Goal: Task Accomplishment & Management: Use online tool/utility

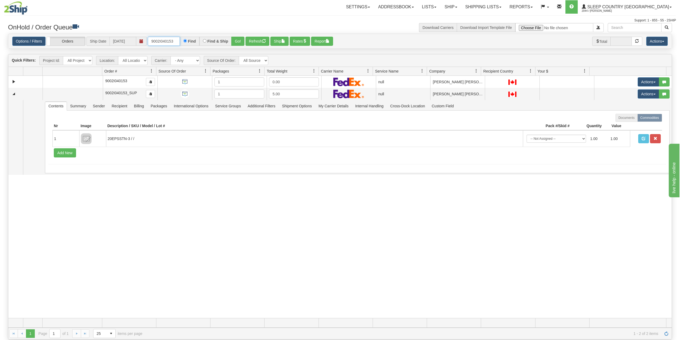
click at [169, 42] on input "9002I040153" at bounding box center [164, 41] width 32 height 9
paste input "0I120886"
type input "9000I120886"
click at [240, 41] on button "Go!" at bounding box center [237, 41] width 13 height 9
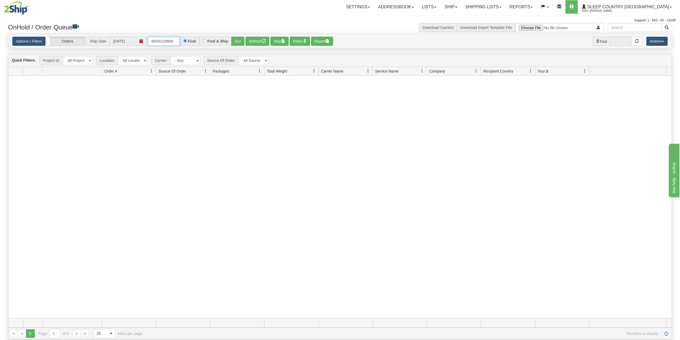
click at [176, 42] on input "9000I120886" at bounding box center [164, 41] width 32 height 9
click at [176, 38] on input "9000I120886" at bounding box center [164, 41] width 32 height 9
click at [505, 5] on link "Shipping lists" at bounding box center [483, 6] width 44 height 13
click at [500, 24] on span "Search Shipment History" at bounding box center [478, 26] width 41 height 4
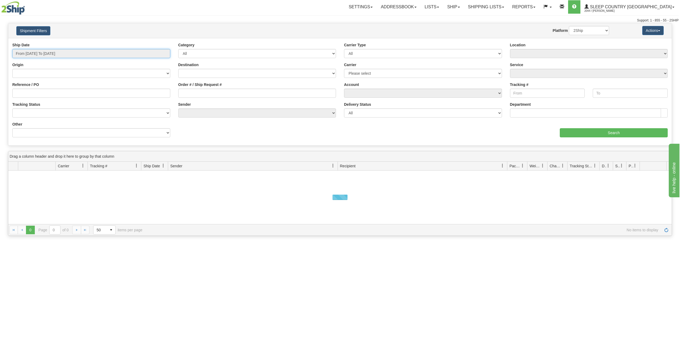
click at [44, 55] on input "From 09/23/2025 To 09/24/2025" at bounding box center [91, 53] width 158 height 9
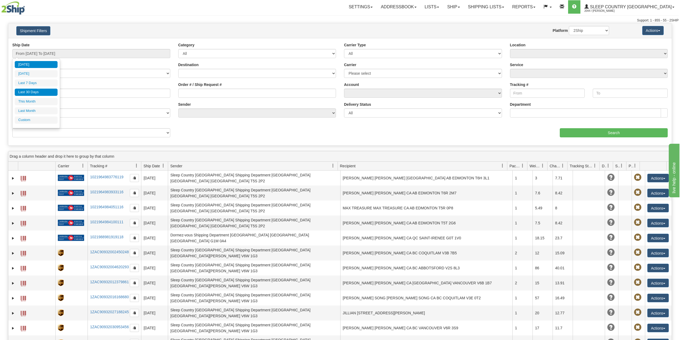
click at [37, 92] on li "Last 30 Days" at bounding box center [36, 92] width 43 height 7
type input "From 08/26/2025 To 09/24/2025"
click at [37, 92] on input "Reference / PO" at bounding box center [91, 93] width 158 height 9
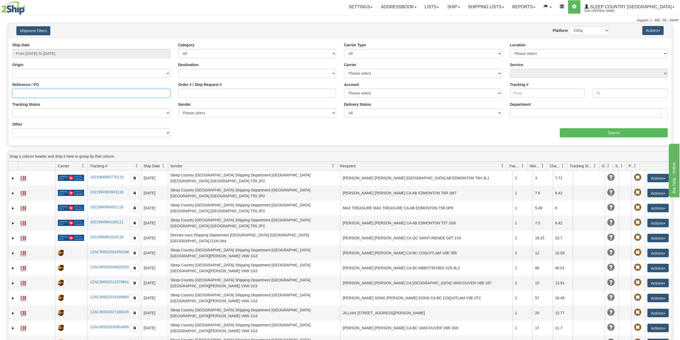
paste input "9000I120886"
type input "9000I120886"
click at [600, 135] on input "Search" at bounding box center [613, 132] width 108 height 9
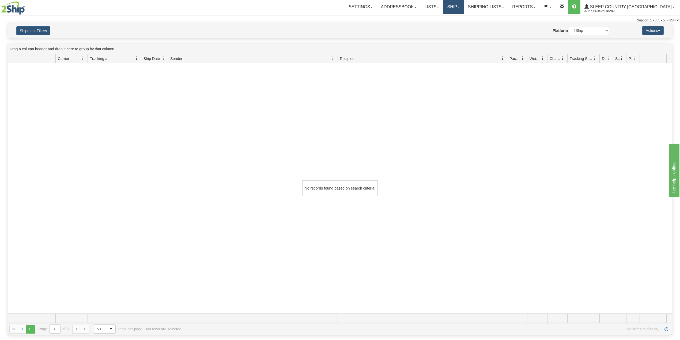
click at [463, 6] on link "Ship" at bounding box center [453, 6] width 21 height 13
click at [458, 26] on span "OnHold / Order Queue" at bounding box center [439, 26] width 38 height 4
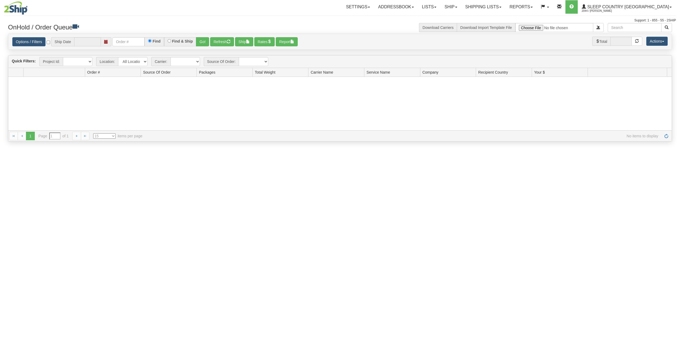
type input "09/24/2025"
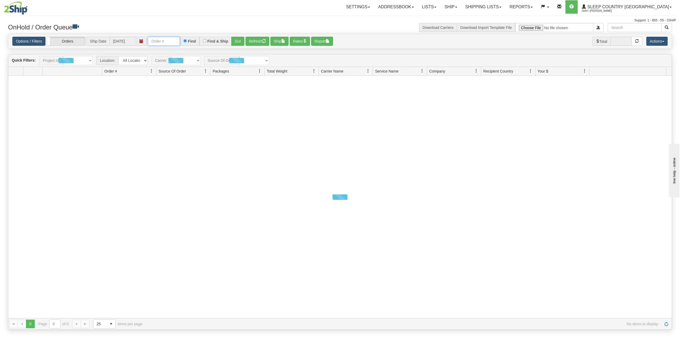
click at [156, 40] on input "text" at bounding box center [164, 41] width 32 height 9
paste input "9000I120886"
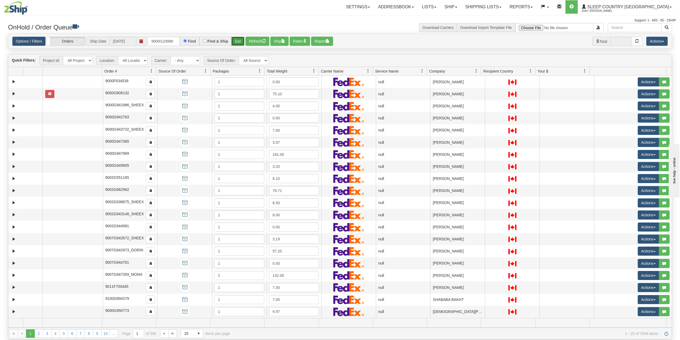
click at [237, 41] on button "Go!" at bounding box center [237, 41] width 13 height 9
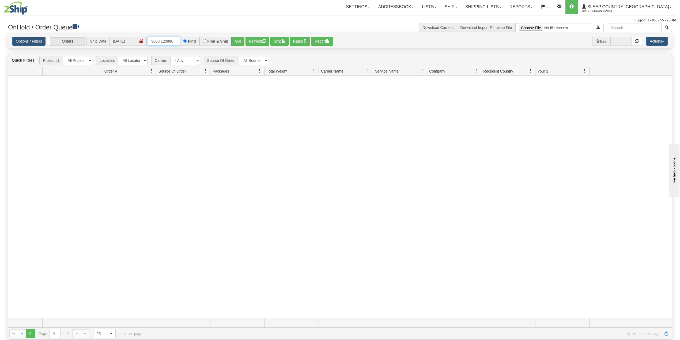
click at [169, 43] on input "9000I120886" at bounding box center [164, 41] width 32 height 9
paste input "00976"
type input "9000I100976"
click at [239, 41] on button "Go!" at bounding box center [237, 41] width 13 height 9
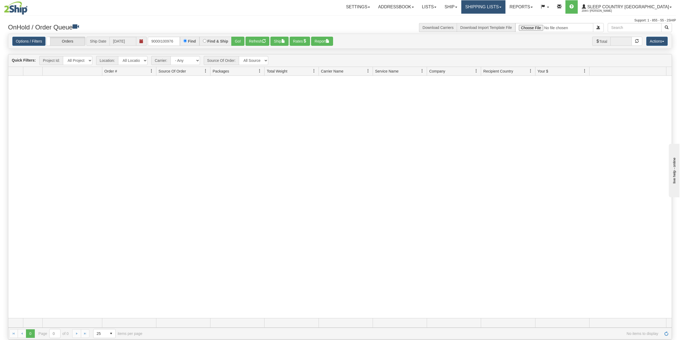
click at [502, 6] on link "Shipping lists" at bounding box center [483, 6] width 44 height 13
click at [499, 27] on span "Search Shipment History" at bounding box center [478, 26] width 41 height 4
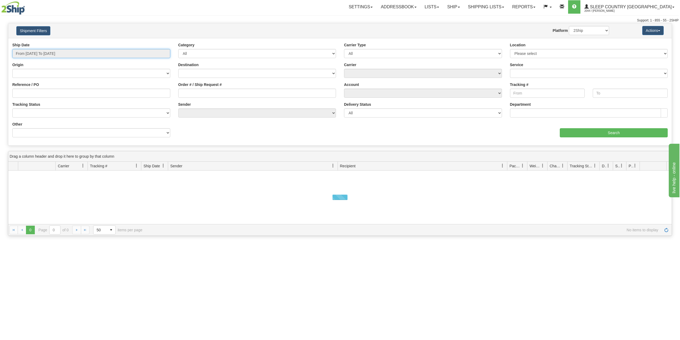
click at [63, 49] on input "From 09/23/2025 To 09/24/2025" at bounding box center [91, 53] width 158 height 9
click at [39, 94] on li "Last 30 Days" at bounding box center [36, 92] width 43 height 7
type input "From 08/26/2025 To 09/24/2025"
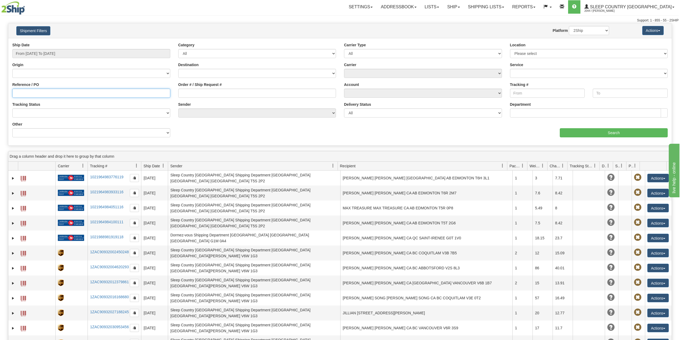
click at [39, 94] on input "Reference / PO" at bounding box center [91, 93] width 158 height 9
paste input "9000I100976"
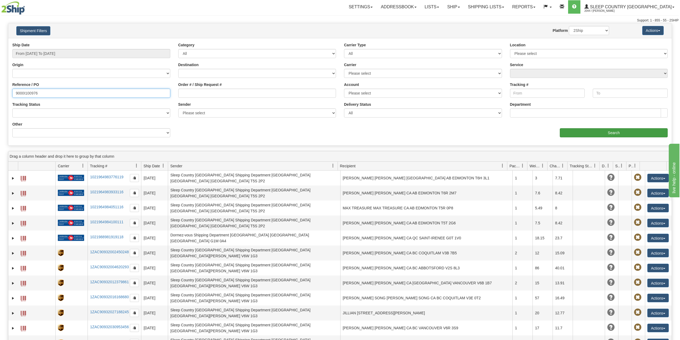
type input "9000I100976"
click at [623, 133] on input "Search" at bounding box center [613, 132] width 108 height 9
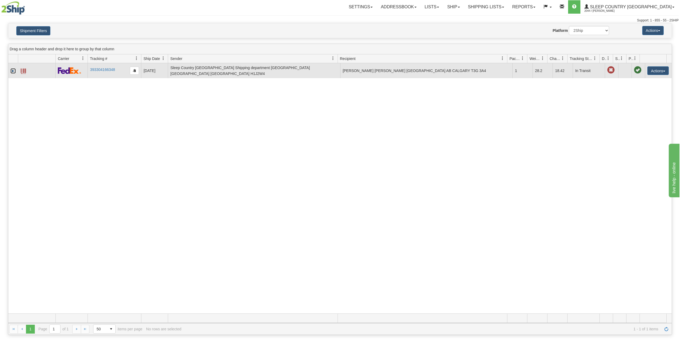
click at [12, 69] on link "Expand" at bounding box center [12, 70] width 5 height 5
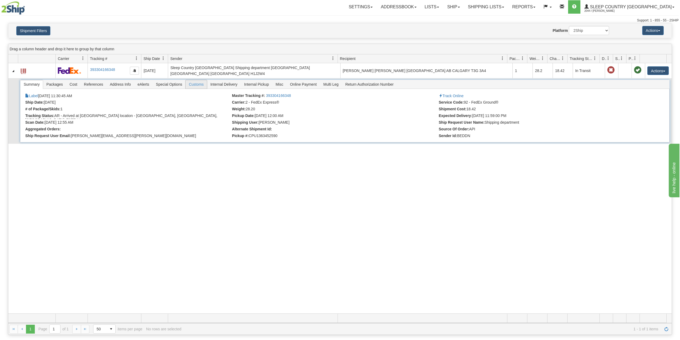
click at [196, 84] on span "Customs" at bounding box center [195, 84] width 21 height 9
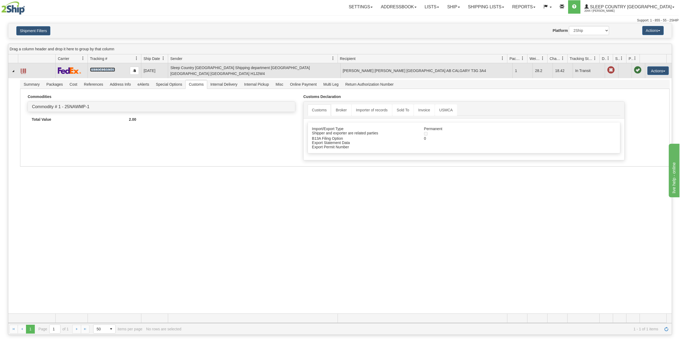
click at [110, 67] on link "393304166348" at bounding box center [102, 69] width 25 height 4
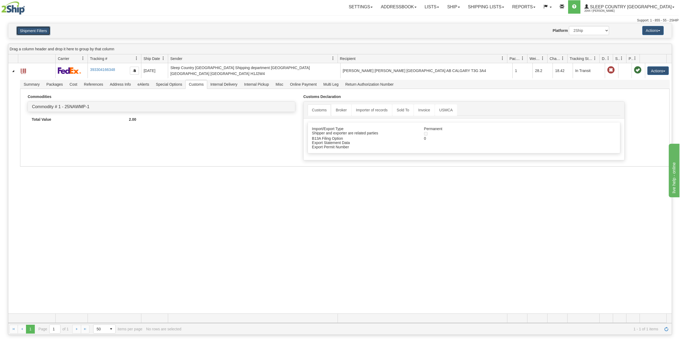
click at [43, 32] on button "Shipment Filters" at bounding box center [33, 30] width 34 height 9
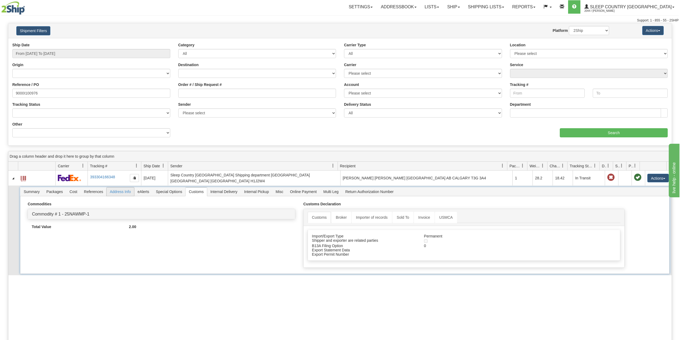
click at [123, 189] on span "Address Info" at bounding box center [120, 191] width 28 height 9
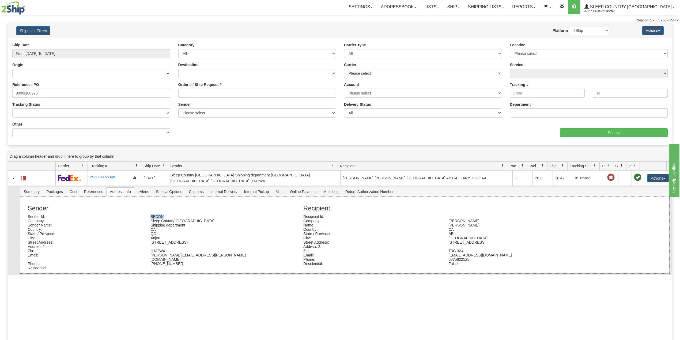
drag, startPoint x: 165, startPoint y: 216, endPoint x: 144, endPoint y: 216, distance: 21.1
click at [141, 214] on div "Sender Id: BEDDN" at bounding box center [162, 216] width 276 height 4
copy div "BEDDN"
click at [76, 26] on div "Shipment Filters Website Agent Nothing selected Client User Platform 2Ship Impo…" at bounding box center [339, 30] width 663 height 15
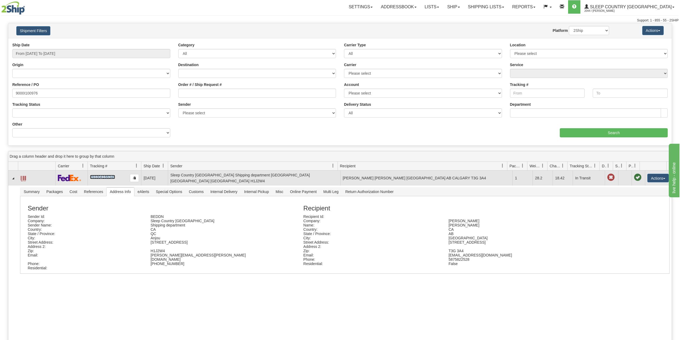
click at [107, 175] on link "393304166348" at bounding box center [102, 177] width 25 height 4
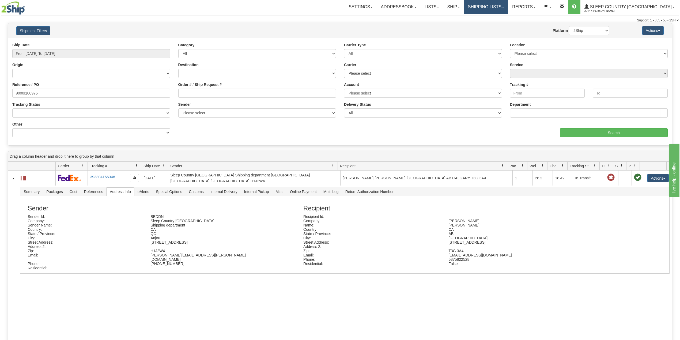
click at [508, 4] on link "Shipping lists" at bounding box center [486, 6] width 44 height 13
click at [502, 26] on span "Search Shipment History" at bounding box center [481, 26] width 41 height 4
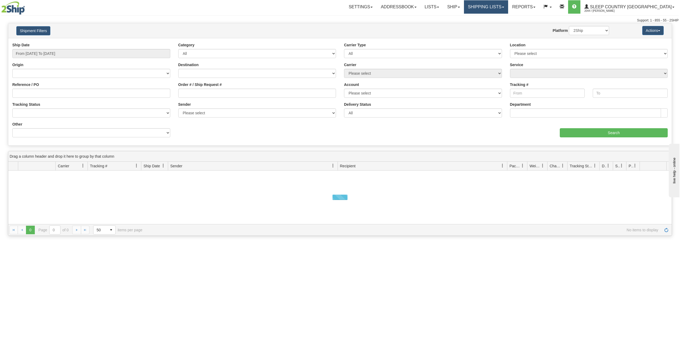
click at [507, 6] on link "Shipping lists" at bounding box center [486, 6] width 44 height 13
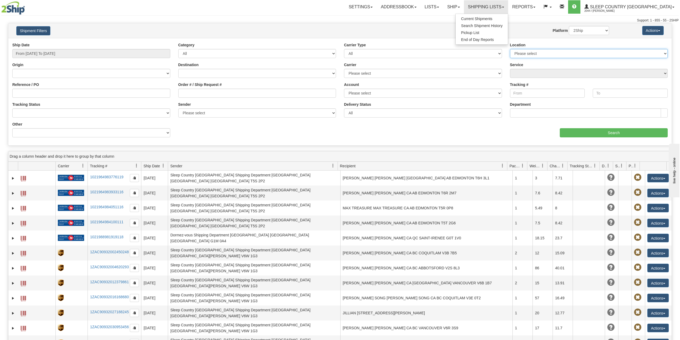
click at [557, 56] on select "Please select Old Toronto DC 921 922 93 94 97 390 915 916 98 902 95 96 90 91 92…" at bounding box center [589, 53] width 158 height 9
click at [442, 22] on div "Support: 1 - 855 - 55 - 2SHIP" at bounding box center [339, 20] width 677 height 5
drag, startPoint x: 553, startPoint y: 51, endPoint x: 555, endPoint y: 56, distance: 5.5
click at [553, 51] on select "Please select Old Toronto DC 921 922 93 94 97 390 915 916 98 902 95 96 90 91 92…" at bounding box center [589, 53] width 158 height 9
click at [532, 52] on select "Please select Old Toronto DC 921 922 93 94 97 390 915 916 98 902 95 96 90 91 92…" at bounding box center [589, 53] width 158 height 9
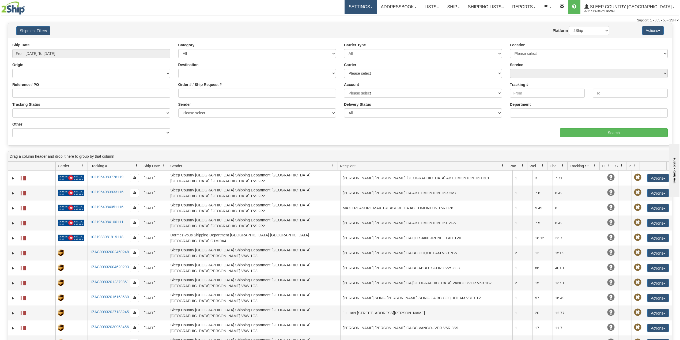
click at [376, 8] on link "Settings" at bounding box center [360, 6] width 32 height 13
click at [420, 7] on link "Addressbook" at bounding box center [398, 6] width 44 height 13
click at [401, 19] on span "Recipients" at bounding box center [391, 19] width 17 height 4
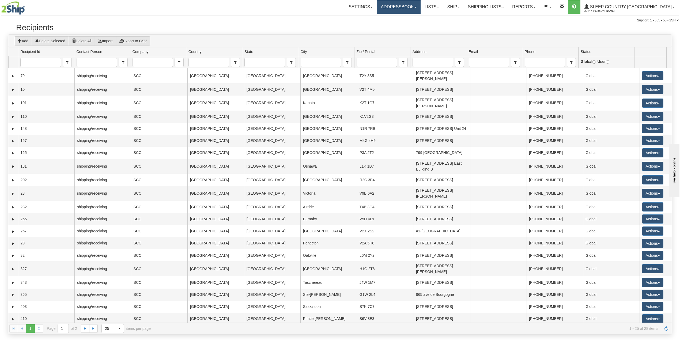
click at [420, 3] on link "Addressbook" at bounding box center [398, 6] width 44 height 13
click at [397, 27] on span "Senders" at bounding box center [390, 26] width 14 height 4
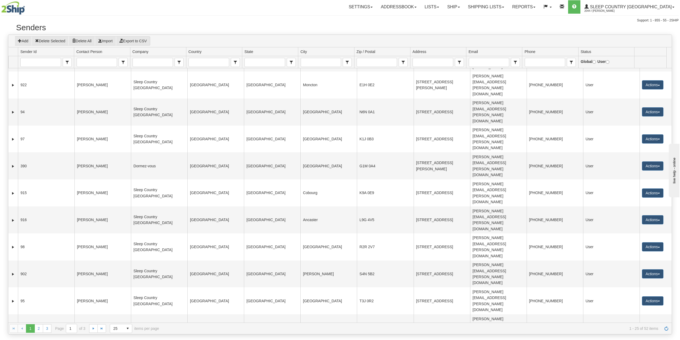
scroll to position [52, 0]
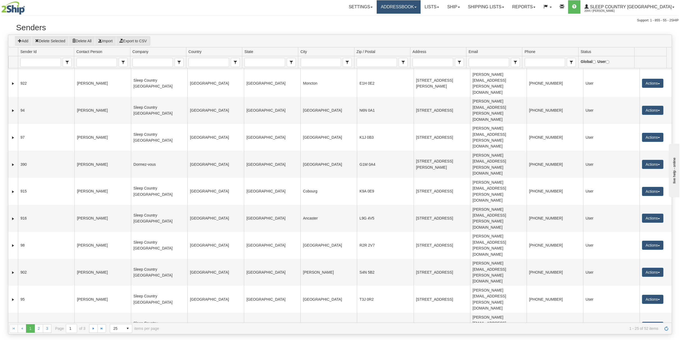
click at [416, 6] on link "Addressbook" at bounding box center [398, 6] width 44 height 13
click at [443, 4] on link "Lists" at bounding box center [431, 6] width 22 height 13
click at [463, 6] on link "Ship" at bounding box center [453, 6] width 21 height 13
click at [506, 6] on link "Shipping lists" at bounding box center [486, 6] width 44 height 13
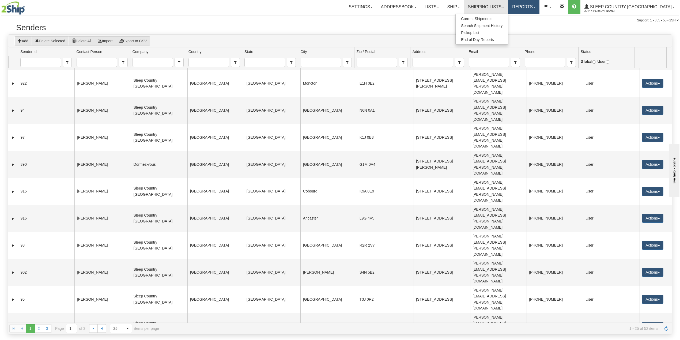
click at [539, 3] on link "Reports" at bounding box center [523, 6] width 31 height 13
click at [539, 17] on link "Standard" at bounding box center [514, 18] width 49 height 7
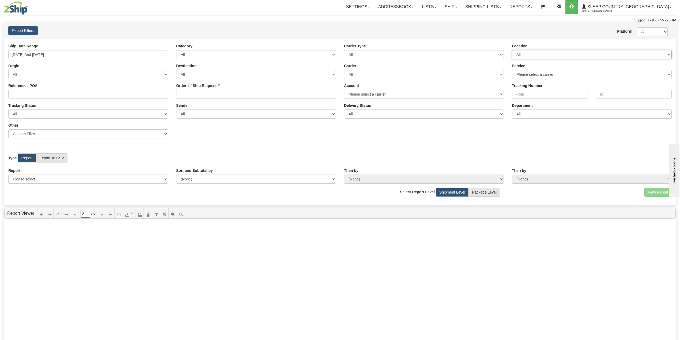
click at [543, 55] on select "All 300 390 90 9009 901 902 91 914 915 916 917 92 921 922 93 94 95 951 96 97 98…" at bounding box center [592, 54] width 160 height 9
click at [388, 136] on div "Ship Date Range [DATE] And [DATE] Category All Inbound Outbound Carrier Type Al…" at bounding box center [339, 92] width 671 height 99
click at [544, 55] on select "All 300 390 90 9009 901 902 91 914 915 916 917 92 921 922 93 94 95 951 96 97 98…" at bounding box center [592, 54] width 160 height 9
click at [405, 131] on div "Ship Date Range [DATE] And [DATE] Category All Inbound Outbound Carrier Type Al…" at bounding box center [339, 92] width 671 height 99
click at [558, 54] on select "All 300 390 90 9009 901 902 91 914 915 916 917 92 921 922 93 94 95 951 96 97 98…" at bounding box center [592, 54] width 160 height 9
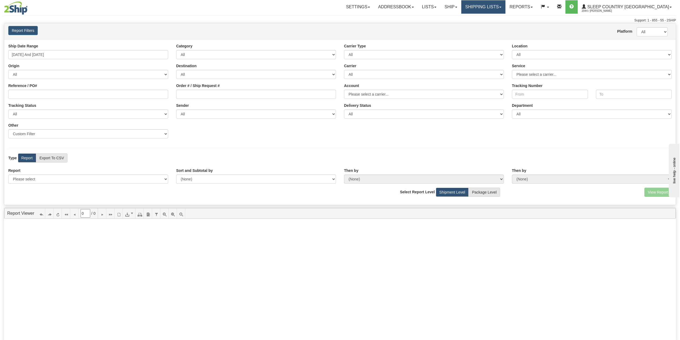
click at [505, 6] on link "Shipping lists" at bounding box center [483, 6] width 44 height 13
click at [500, 25] on span "Search Shipment History" at bounding box center [478, 26] width 41 height 4
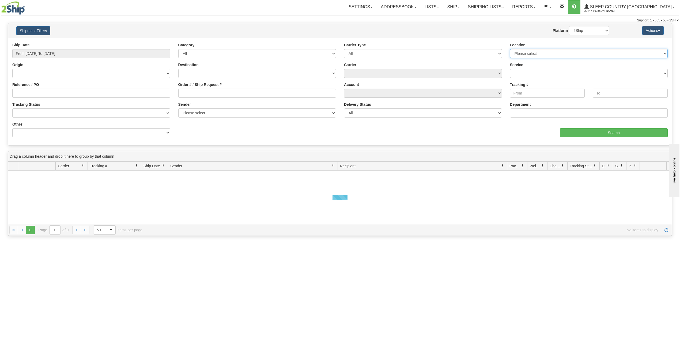
click at [545, 55] on select "Please select [GEOGRAPHIC_DATA] 921 922 93 94 97 390 915 916 98 902 95 96 90 91…" at bounding box center [589, 53] width 158 height 9
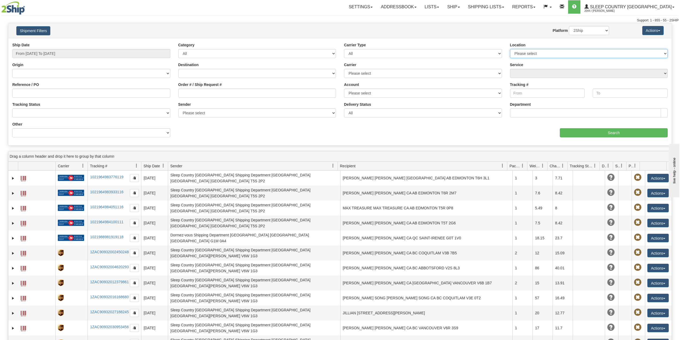
click at [537, 52] on select "Please select Old Toronto DC 921 922 93 94 97 390 915 916 98 902 95 96 90 91 92…" at bounding box center [589, 53] width 158 height 9
click at [539, 7] on link "Reports" at bounding box center [523, 6] width 31 height 13
click at [636, 6] on span "Sleep Country [GEOGRAPHIC_DATA]" at bounding box center [629, 7] width 83 height 5
click at [372, 9] on link "Settings" at bounding box center [360, 6] width 32 height 13
click at [412, 6] on link "Addressbook" at bounding box center [398, 6] width 44 height 13
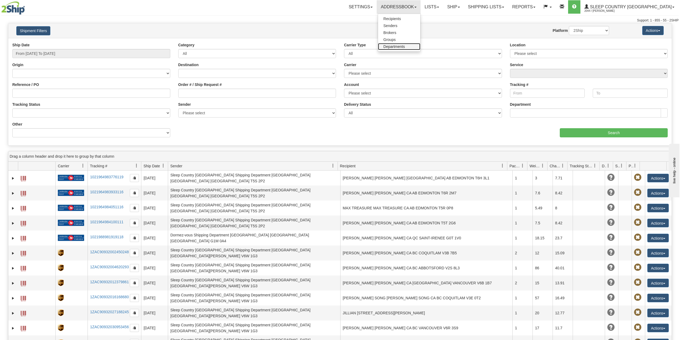
click at [405, 46] on span "Departments" at bounding box center [393, 46] width 21 height 4
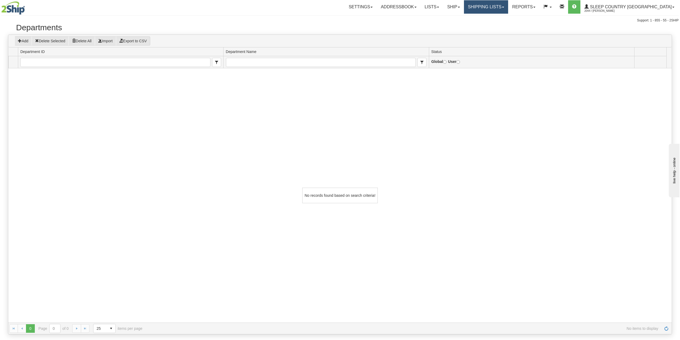
click at [508, 8] on link "Shipping lists" at bounding box center [486, 6] width 44 height 13
click at [539, 8] on link "Reports" at bounding box center [523, 6] width 31 height 13
click at [511, 17] on span "Standard" at bounding box center [502, 19] width 15 height 4
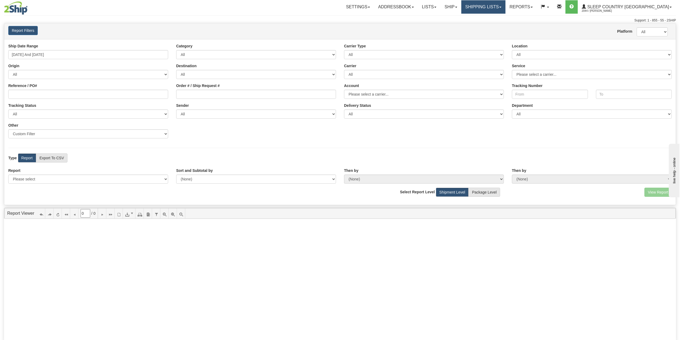
click at [495, 11] on link "Shipping lists" at bounding box center [483, 6] width 44 height 13
click at [500, 25] on span "Search Shipment History" at bounding box center [478, 26] width 41 height 4
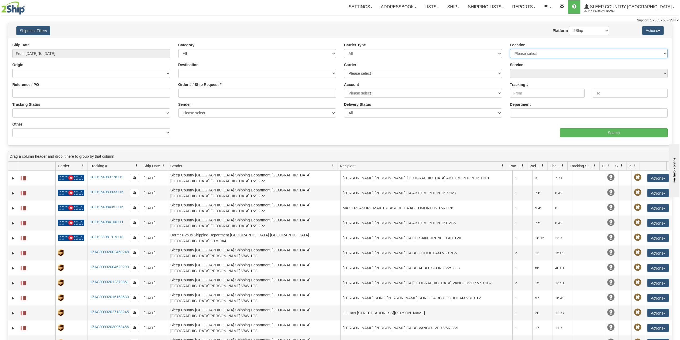
click at [553, 50] on select "Please select [GEOGRAPHIC_DATA] 921 922 93 94 97 390 915 916 98 902 95 96 90 91…" at bounding box center [589, 53] width 158 height 9
click at [549, 51] on select "Please select [GEOGRAPHIC_DATA] 921 922 93 94 97 390 915 916 98 902 95 96 90 91…" at bounding box center [589, 53] width 158 height 9
click at [218, 25] on div "Shipment Filters Website Agent Nothing selected Client User Platform 2Ship Impo…" at bounding box center [339, 30] width 663 height 15
click at [44, 27] on button "Shipment Filters" at bounding box center [33, 30] width 34 height 9
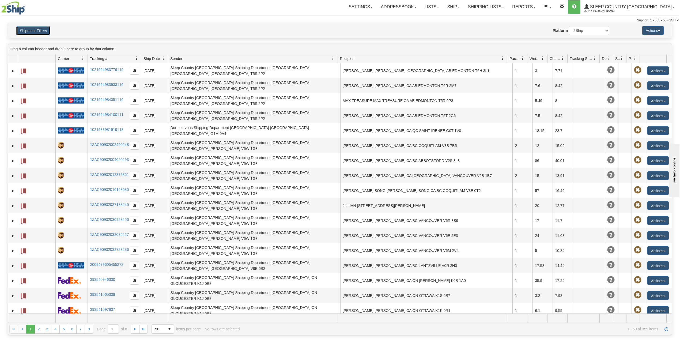
click at [44, 28] on button "Shipment Filters" at bounding box center [33, 30] width 34 height 9
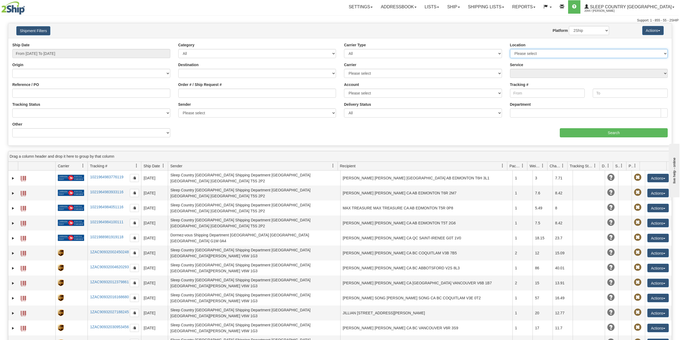
click at [532, 56] on select "Please select Old Toronto DC 921 922 93 94 97 390 915 916 98 902 95 96 90 91 92…" at bounding box center [589, 53] width 158 height 9
click at [550, 53] on select "Please select Old Toronto DC 921 922 93 94 97 390 915 916 98 902 95 96 90 91 92…" at bounding box center [589, 53] width 158 height 9
click at [528, 26] on div "Shipment Filters Website Agent Nothing selected Client User Platform 2Ship Impo…" at bounding box center [339, 30] width 663 height 15
click at [519, 54] on select "Please select Old Toronto DC 921 922 93 94 97 390 915 916 98 902 95 96 90 91 92…" at bounding box center [589, 53] width 158 height 9
click at [542, 52] on select "Please select Old Toronto DC 921 922 93 94 97 390 915 916 98 902 95 96 90 91 92…" at bounding box center [589, 53] width 158 height 9
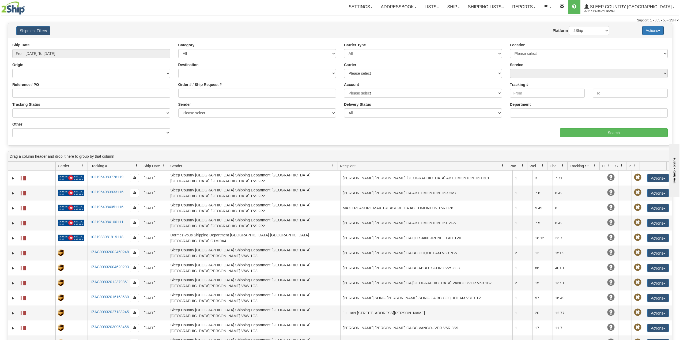
click at [652, 30] on button "Actions" at bounding box center [652, 30] width 21 height 9
click at [508, 8] on link "Shipping lists" at bounding box center [486, 6] width 44 height 13
click at [539, 7] on link "Reports" at bounding box center [523, 6] width 31 height 13
click at [511, 17] on span "Standard" at bounding box center [502, 19] width 15 height 4
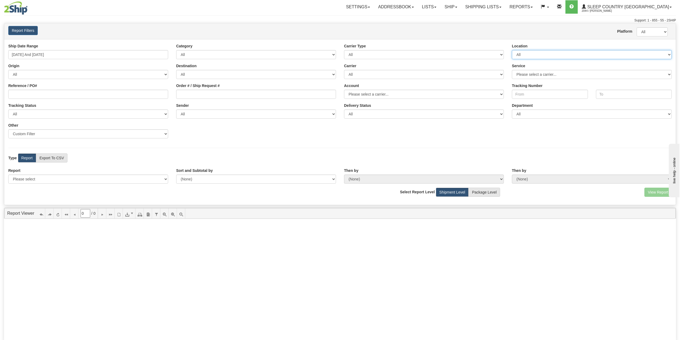
click at [539, 53] on select "All 300 390 90 9009 901 902 91 914 915 916 917 92 921 922 93 94 95 951 96 97 98…" at bounding box center [592, 54] width 160 height 9
click at [549, 55] on select "All 300 390 90 9009 901 902 91 914 915 916 917 92 921 922 93 94 95 951 96 97 98…" at bounding box center [592, 54] width 160 height 9
click at [505, 6] on link "Shipping lists" at bounding box center [483, 6] width 44 height 13
click at [500, 24] on span "Search Shipment History" at bounding box center [478, 26] width 41 height 4
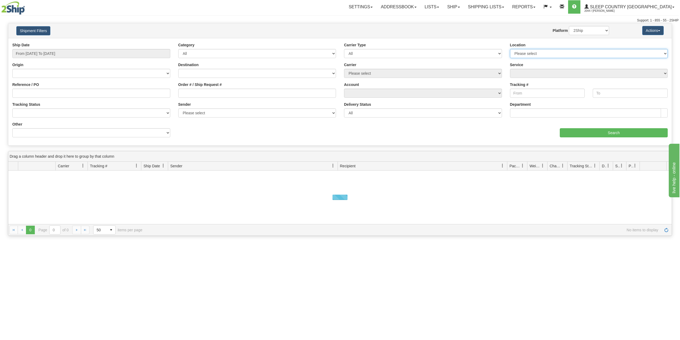
click at [540, 53] on select "Please select [GEOGRAPHIC_DATA] 921 922 93 94 97 390 915 916 98 902 95 96 90 91…" at bounding box center [589, 53] width 158 height 9
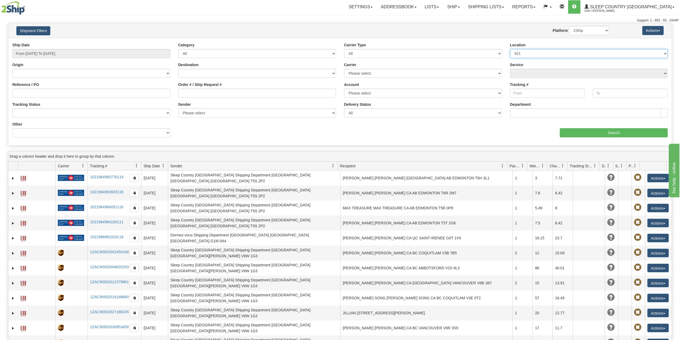
click at [510, 49] on select "Please select [GEOGRAPHIC_DATA] 921 922 93 94 97 390 915 916 98 902 95 96 90 91…" at bounding box center [589, 53] width 158 height 9
click at [533, 55] on select "Please select [GEOGRAPHIC_DATA] 921 922 93 94 97 390 915 916 98 902 95 96 90 91…" at bounding box center [589, 53] width 158 height 9
click at [561, 48] on div "Location Please select [GEOGRAPHIC_DATA] 921 922 93 94 97 390 915 916 98 902 95…" at bounding box center [589, 50] width 158 height 16
click at [561, 51] on select "Please select [GEOGRAPHIC_DATA] 921 922 93 94 97 390 915 916 98 902 95 96 90 91…" at bounding box center [589, 53] width 158 height 9
click at [539, 55] on select "Please select [GEOGRAPHIC_DATA] 921 922 93 94 97 390 915 916 98 902 95 96 90 91…" at bounding box center [589, 53] width 158 height 9
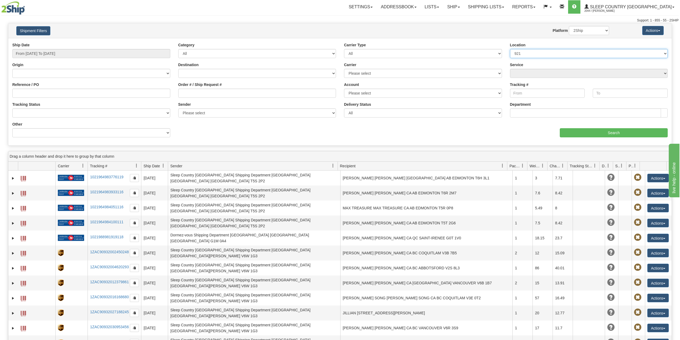
click at [525, 54] on select "Please select [GEOGRAPHIC_DATA] 921 922 93 94 97 390 915 916 98 902 95 96 90 91…" at bounding box center [589, 53] width 158 height 9
click at [510, 49] on select "Please select [GEOGRAPHIC_DATA] 921 922 93 94 97 390 915 916 98 902 95 96 90 91…" at bounding box center [589, 53] width 158 height 9
click at [563, 54] on select "Please select [GEOGRAPHIC_DATA] 921 922 93 94 97 390 915 916 98 902 95 96 90 91…" at bounding box center [589, 53] width 158 height 9
click at [510, 49] on select "Please select [GEOGRAPHIC_DATA] 921 922 93 94 97 390 915 916 98 902 95 96 90 91…" at bounding box center [589, 53] width 158 height 9
click at [554, 54] on select "Please select [GEOGRAPHIC_DATA] 921 922 93 94 97 390 915 916 98 902 95 96 90 91…" at bounding box center [589, 53] width 158 height 9
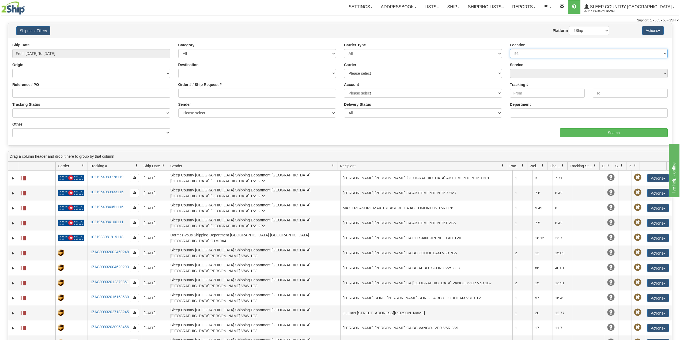
click at [510, 49] on select "Please select [GEOGRAPHIC_DATA] 921 922 93 94 97 390 915 916 98 902 95 96 90 91…" at bounding box center [589, 53] width 158 height 9
click at [531, 56] on select "Please select [GEOGRAPHIC_DATA] 921 922 93 94 97 390 915 916 98 902 95 96 90 91…" at bounding box center [589, 53] width 158 height 9
click at [536, 53] on select "Please select [GEOGRAPHIC_DATA] 921 922 93 94 97 390 915 916 98 902 95 96 90 91…" at bounding box center [589, 53] width 158 height 9
click at [510, 49] on select "Please select [GEOGRAPHIC_DATA] 921 922 93 94 97 390 915 916 98 902 95 96 90 91…" at bounding box center [589, 53] width 158 height 9
click at [534, 53] on select "Please select [GEOGRAPHIC_DATA] 921 922 93 94 97 390 915 916 98 902 95 96 90 91…" at bounding box center [589, 53] width 158 height 9
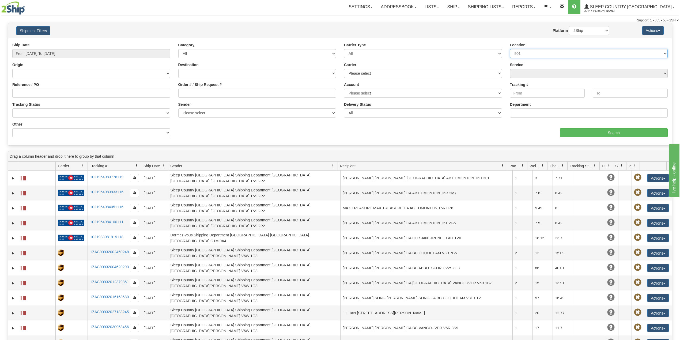
click at [510, 49] on select "Please select [GEOGRAPHIC_DATA] 921 922 93 94 97 390 915 916 98 902 95 96 90 91…" at bounding box center [589, 53] width 158 height 9
click at [538, 54] on select "Please select [GEOGRAPHIC_DATA] 921 922 93 94 97 390 915 916 98 902 95 96 90 91…" at bounding box center [589, 53] width 158 height 9
select select "7267"
click at [510, 49] on select "Please select [GEOGRAPHIC_DATA] 921 922 93 94 97 390 915 916 98 902 95 96 90 91…" at bounding box center [589, 53] width 158 height 9
click at [538, 56] on select "Please select [GEOGRAPHIC_DATA] 921 922 93 94 97 390 915 916 98 902 95 96 90 91…" at bounding box center [589, 53] width 158 height 9
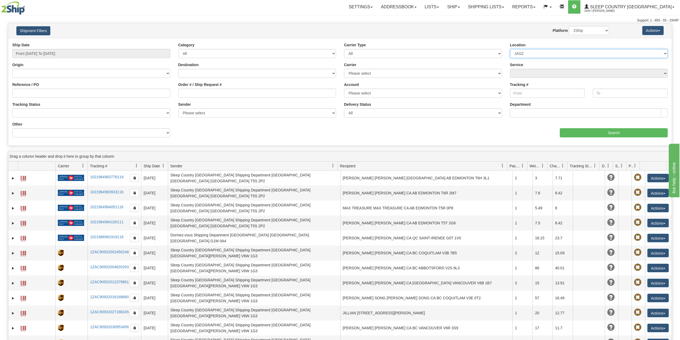
drag, startPoint x: 544, startPoint y: 54, endPoint x: 543, endPoint y: 57, distance: 3.2
click at [544, 54] on select "Please select [GEOGRAPHIC_DATA] 921 922 93 94 97 390 915 916 98 902 95 96 90 91…" at bounding box center [589, 53] width 158 height 9
click at [534, 55] on select "Please select [GEOGRAPHIC_DATA] 921 922 93 94 97 390 915 916 98 902 95 96 90 91…" at bounding box center [589, 53] width 158 height 9
click at [564, 57] on select "Please select [GEOGRAPHIC_DATA] 921 922 93 94 97 390 915 916 98 902 95 96 90 91…" at bounding box center [589, 53] width 158 height 9
click at [530, 55] on select "Please select [GEOGRAPHIC_DATA] 921 922 93 94 97 390 915 916 98 902 95 96 90 91…" at bounding box center [589, 53] width 158 height 9
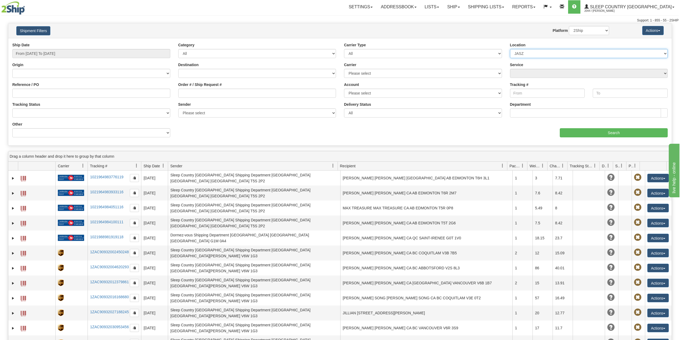
click at [527, 53] on select "Please select [GEOGRAPHIC_DATA] 921 922 93 94 97 390 915 916 98 902 95 96 90 91…" at bounding box center [589, 53] width 158 height 9
click at [536, 52] on select "Please select [GEOGRAPHIC_DATA] 921 922 93 94 97 390 915 916 98 902 95 96 90 91…" at bounding box center [589, 53] width 158 height 9
click at [582, 51] on select "Please select [GEOGRAPHIC_DATA] 921 922 93 94 97 390 915 916 98 902 95 96 90 91…" at bounding box center [589, 53] width 158 height 9
drag, startPoint x: 529, startPoint y: 55, endPoint x: 529, endPoint y: 58, distance: 2.9
click at [529, 55] on select "Please select [GEOGRAPHIC_DATA] 921 922 93 94 97 390 915 916 98 902 95 96 90 91…" at bounding box center [589, 53] width 158 height 9
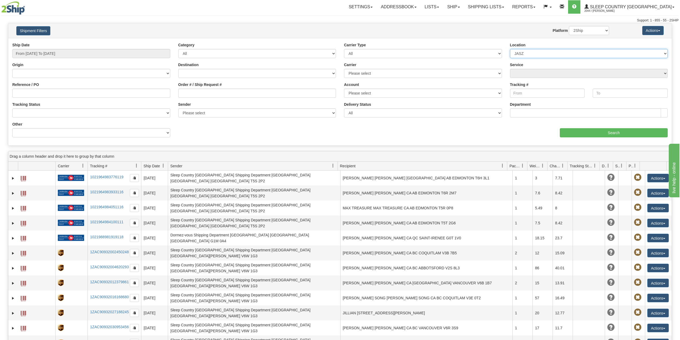
click at [534, 52] on select "Please select [GEOGRAPHIC_DATA] 921 922 93 94 97 390 915 916 98 902 95 96 90 91…" at bounding box center [589, 53] width 158 height 9
click at [539, 53] on select "Please select [GEOGRAPHIC_DATA] 921 922 93 94 97 390 915 916 98 902 95 96 90 91…" at bounding box center [589, 53] width 158 height 9
click at [539, 54] on select "Please select [GEOGRAPHIC_DATA] 921 922 93 94 97 390 915 916 98 902 95 96 90 91…" at bounding box center [589, 53] width 158 height 9
click at [540, 54] on select "Please select Old Toronto DC 921 922 93 94 97 390 915 916 98 902 95 96 90 91 92…" at bounding box center [589, 53] width 158 height 9
click at [75, 53] on input "From 09/23/2025 To 09/24/2025" at bounding box center [91, 53] width 158 height 9
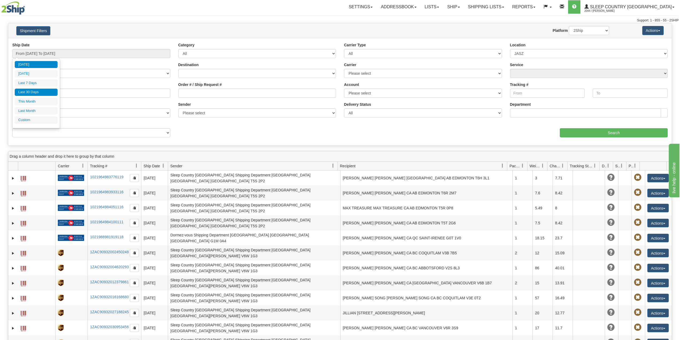
click at [39, 89] on li "Last 30 Days" at bounding box center [36, 92] width 43 height 7
type input "From 08/26/2025 To 09/24/2025"
click at [42, 94] on input "Reference / PO" at bounding box center [91, 93] width 158 height 9
paste input "9002I095983"
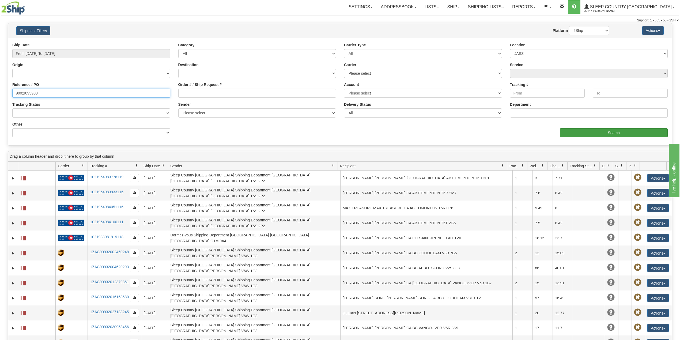
type input "9002I095983"
click at [595, 134] on input "Search" at bounding box center [613, 132] width 108 height 9
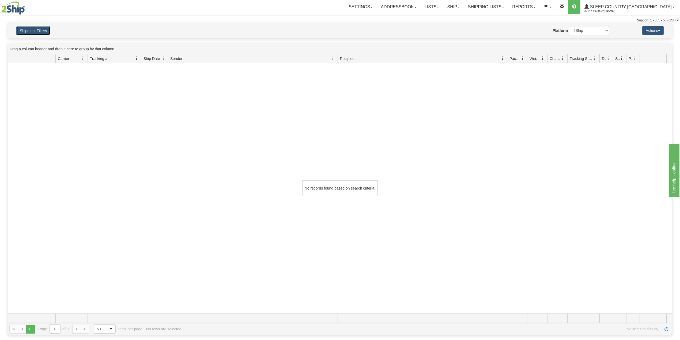
click at [32, 33] on button "Shipment Filters" at bounding box center [33, 30] width 34 height 9
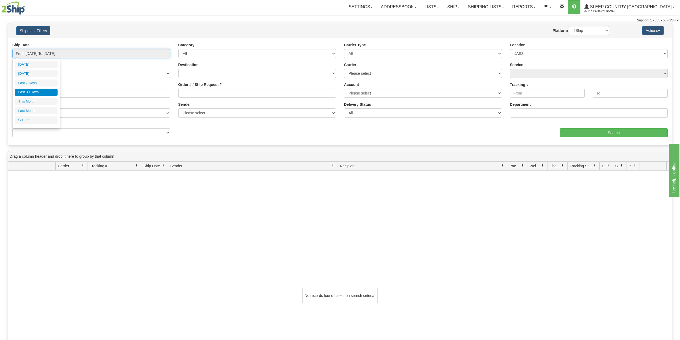
click at [75, 53] on input "From 08/26/2025 To 09/24/2025" at bounding box center [91, 53] width 158 height 9
click at [38, 120] on li "Custom" at bounding box center [36, 119] width 43 height 7
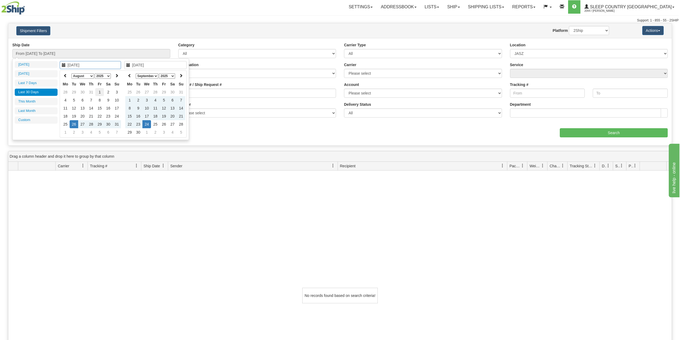
type input "08/01/2025"
click at [99, 90] on td "1" at bounding box center [99, 92] width 9 height 8
type input "[DATE]"
click at [146, 123] on td "24" at bounding box center [146, 124] width 9 height 8
type input "From 08/01/2025 To 09/24/2025"
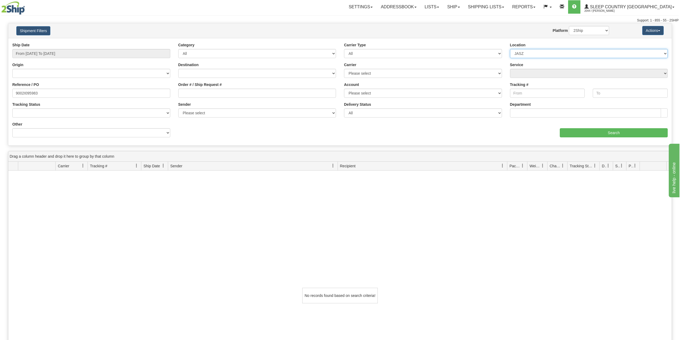
click at [567, 50] on select "Please select Old Toronto DC 921 922 93 94 97 390 915 916 98 902 95 96 90 91 92…" at bounding box center [589, 53] width 158 height 9
select select
click at [510, 49] on select "Please select Old Toronto DC 921 922 93 94 97 390 915 916 98 902 95 96 90 91 92…" at bounding box center [589, 53] width 158 height 9
click at [578, 132] on input "Search" at bounding box center [613, 132] width 108 height 9
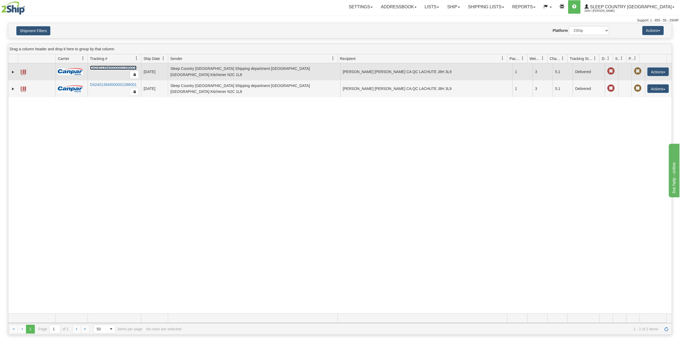
click at [119, 66] on link "D424013940000001396001" at bounding box center [113, 68] width 47 height 4
click at [122, 68] on link "D424013940000001396001" at bounding box center [113, 68] width 47 height 4
click at [12, 71] on link "Expand" at bounding box center [12, 71] width 5 height 5
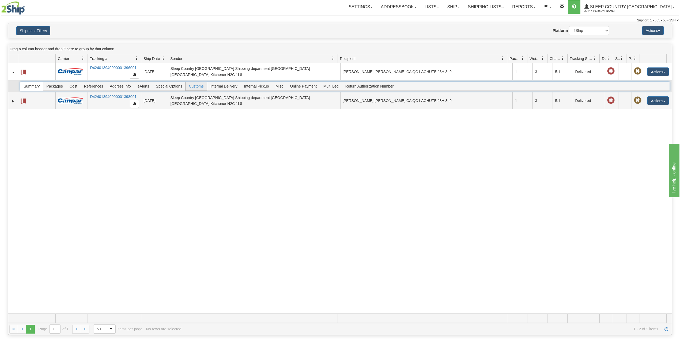
click at [197, 86] on span "Customs" at bounding box center [195, 86] width 21 height 9
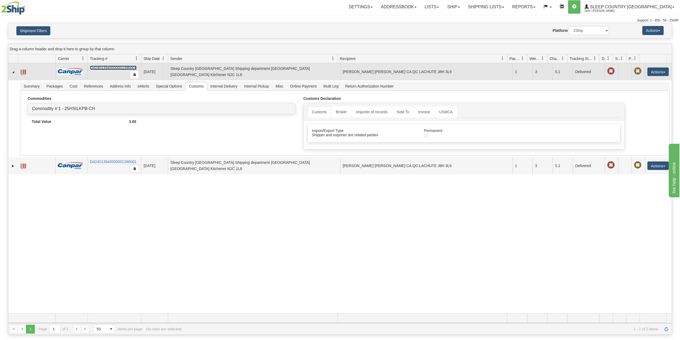
click at [111, 68] on link "D424013940000001396001" at bounding box center [113, 68] width 47 height 4
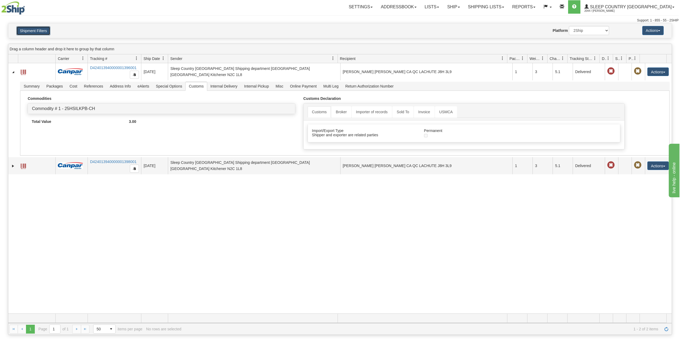
click at [34, 31] on button "Shipment Filters" at bounding box center [33, 30] width 34 height 9
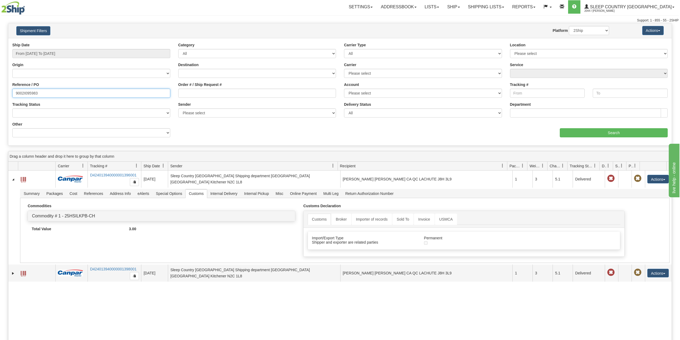
click at [28, 93] on input "9002I095983" at bounding box center [91, 93] width 158 height 9
paste input "119799"
click at [607, 132] on input "Search" at bounding box center [613, 132] width 108 height 9
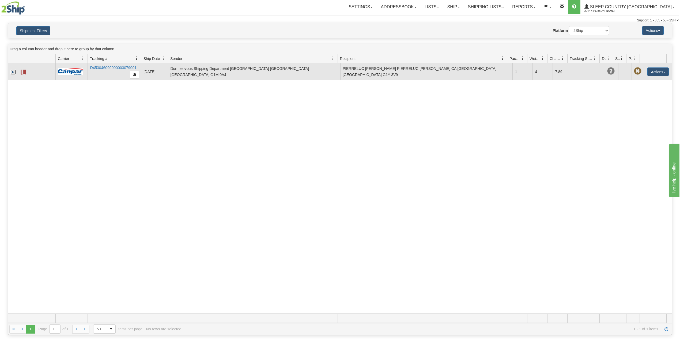
click at [13, 73] on link "Expand" at bounding box center [12, 71] width 5 height 5
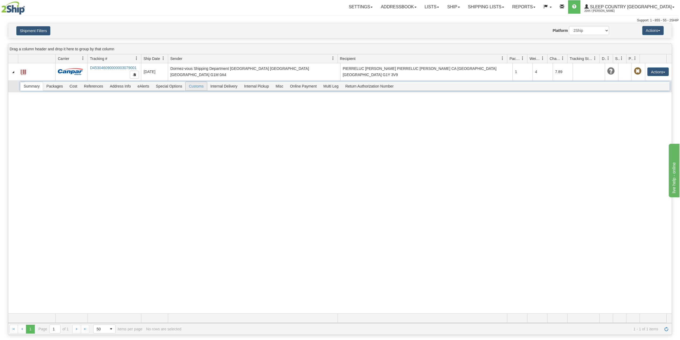
click at [194, 90] on span "Customs" at bounding box center [195, 86] width 21 height 9
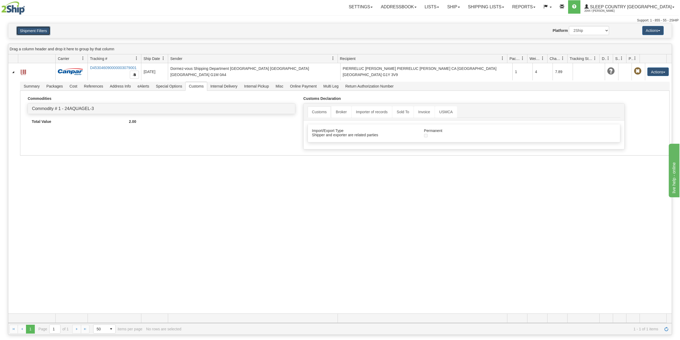
click at [44, 32] on button "Shipment Filters" at bounding box center [33, 30] width 34 height 9
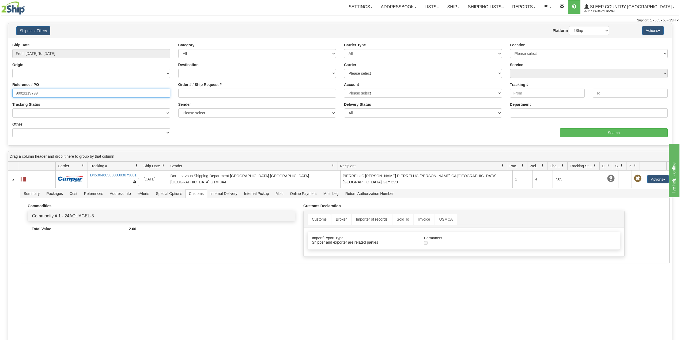
click at [26, 92] on input "9002I119799" at bounding box center [91, 93] width 158 height 9
paste input "0I100976"
type input "9000I100976"
click at [533, 50] on select "Please select Old Toronto DC 921 922 93 94 97 390 915 916 98 902 95 96 90 91 92…" at bounding box center [589, 53] width 158 height 9
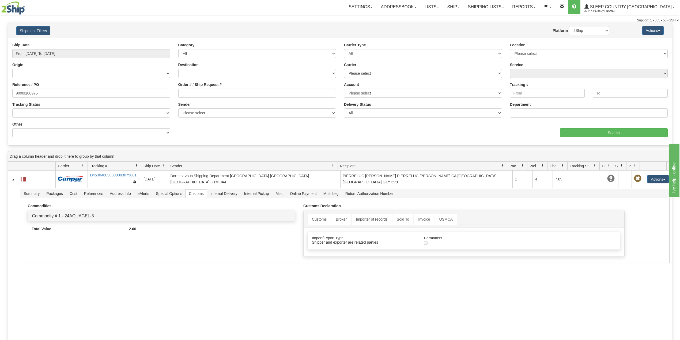
click at [473, 32] on div "Website Agent Nothing selected Client User Platform 2Ship Imported" at bounding box center [366, 30] width 491 height 9
click at [61, 94] on input "9000I100976" at bounding box center [91, 93] width 158 height 9
drag, startPoint x: 42, startPoint y: 93, endPoint x: 43, endPoint y: 89, distance: 4.0
click at [42, 93] on input "9000I100976" at bounding box center [91, 93] width 158 height 9
click at [52, 51] on input "From 08/01/2025 To 09/24/2025" at bounding box center [91, 53] width 158 height 9
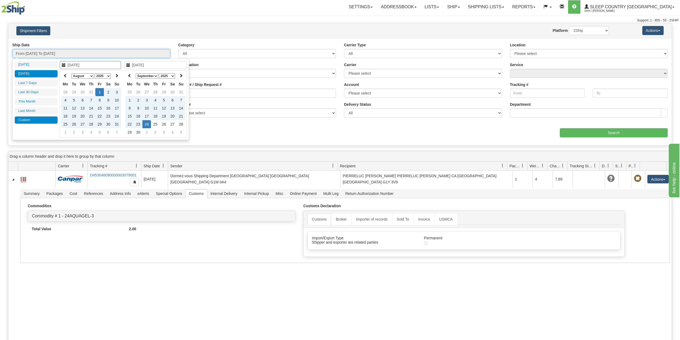
type input "[DATE]"
type input "08/01/2025"
type input "[DATE]"
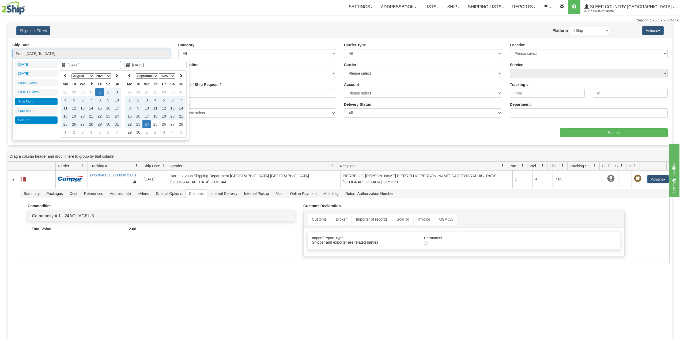
type input "[DATE]"
type input "08/01/2025"
type input "[DATE]"
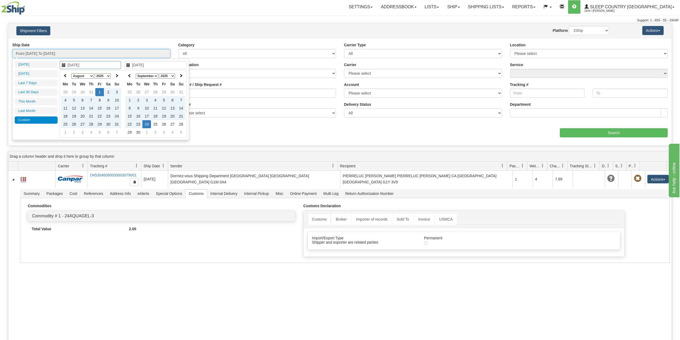
type input "08/01/2025"
type input "[DATE]"
click at [36, 92] on li "Last 30 Days" at bounding box center [36, 92] width 43 height 7
type input "From [DATE] To [DATE]"
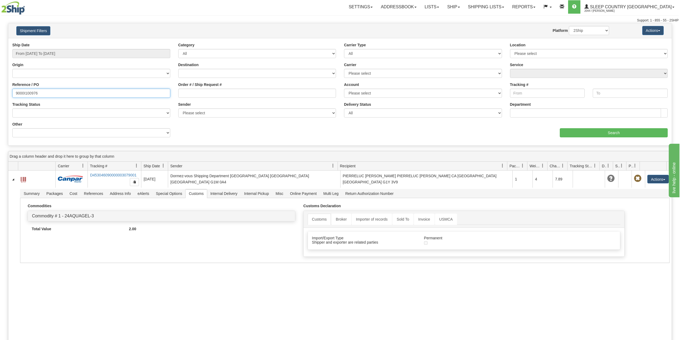
click at [45, 94] on input "9000I100976" at bounding box center [91, 93] width 158 height 9
click at [597, 131] on input "Search" at bounding box center [613, 132] width 108 height 9
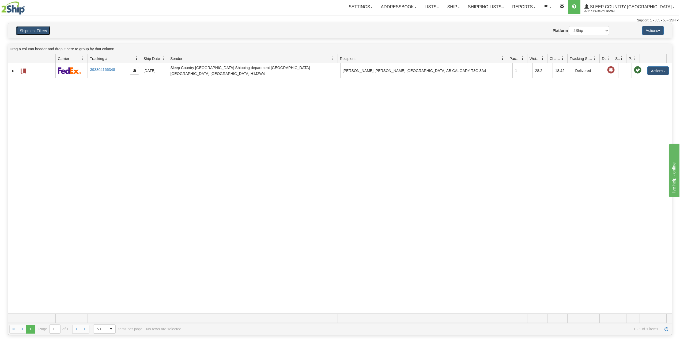
drag, startPoint x: 28, startPoint y: 28, endPoint x: 38, endPoint y: 69, distance: 41.8
click at [29, 28] on button "Shipment Filters" at bounding box center [33, 30] width 34 height 9
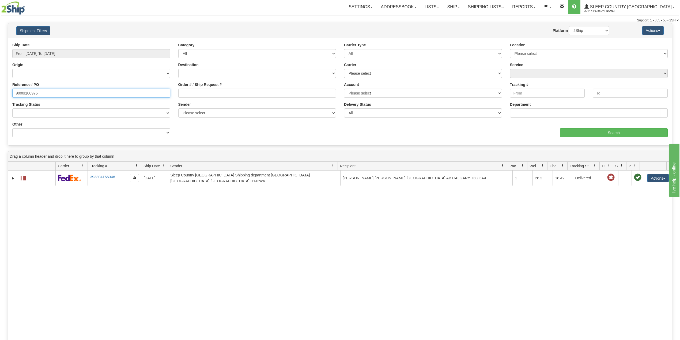
click at [26, 97] on input "9000I100976" at bounding box center [91, 93] width 158 height 9
paste input "2I112093"
click at [591, 134] on input "Search" at bounding box center [613, 132] width 108 height 9
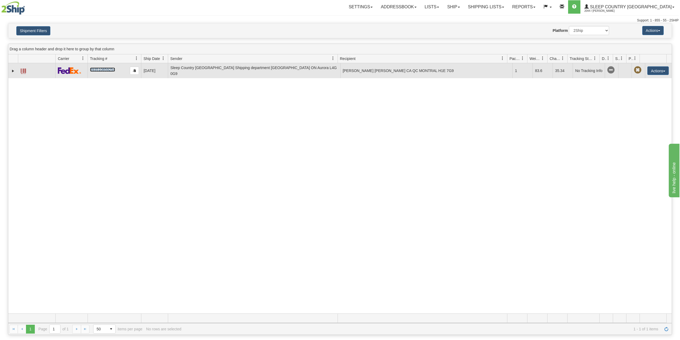
click at [106, 71] on link "393510859254" at bounding box center [102, 69] width 25 height 4
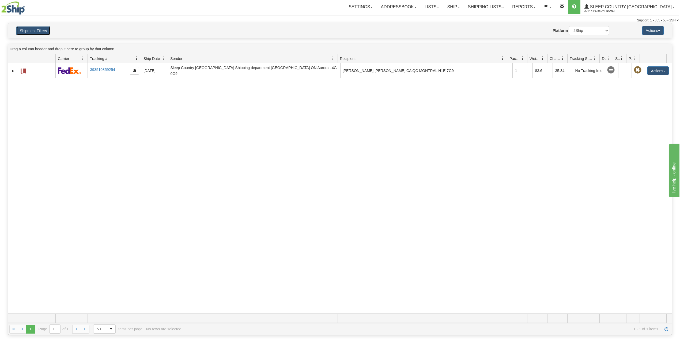
click at [28, 34] on button "Shipment Filters" at bounding box center [33, 30] width 34 height 9
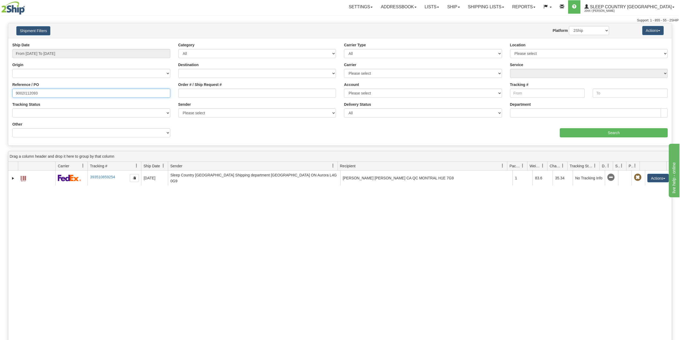
click at [29, 92] on input "9002I112093" at bounding box center [91, 93] width 158 height 9
paste input "#9000I108638"
click at [17, 93] on input "#9000I108638" at bounding box center [91, 93] width 158 height 9
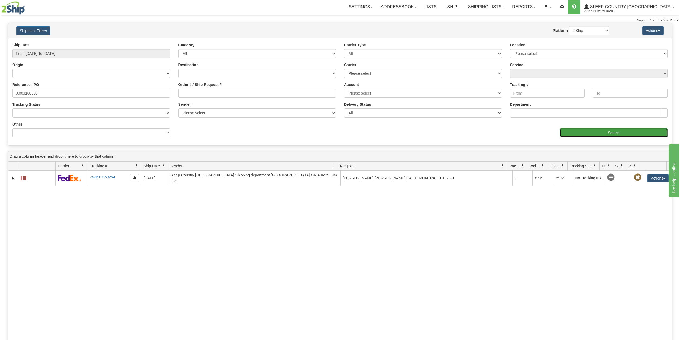
click at [595, 132] on input "Search" at bounding box center [613, 132] width 108 height 9
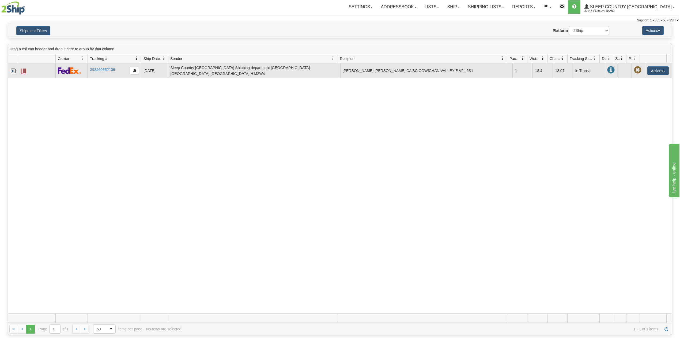
click at [11, 70] on link "Expand" at bounding box center [12, 70] width 5 height 5
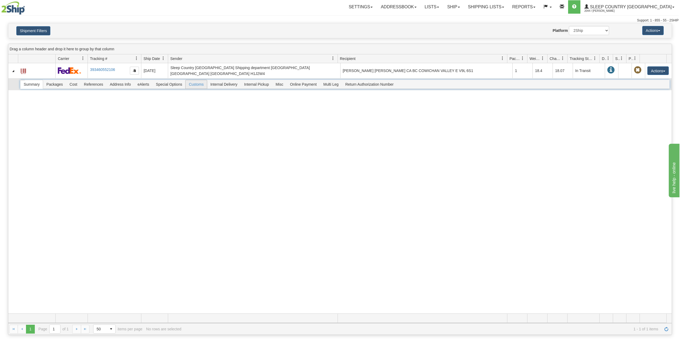
click at [199, 81] on span "Customs" at bounding box center [195, 84] width 21 height 9
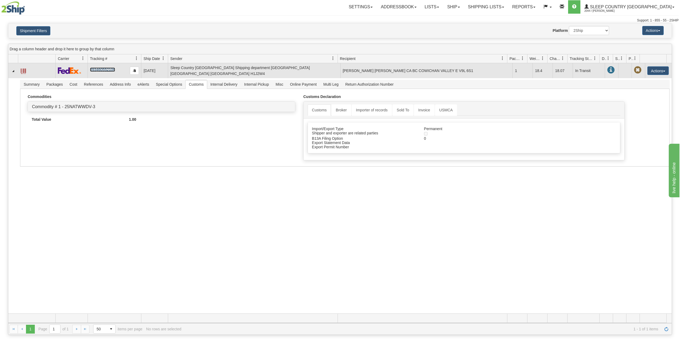
click at [99, 68] on link "393460552106" at bounding box center [102, 69] width 25 height 4
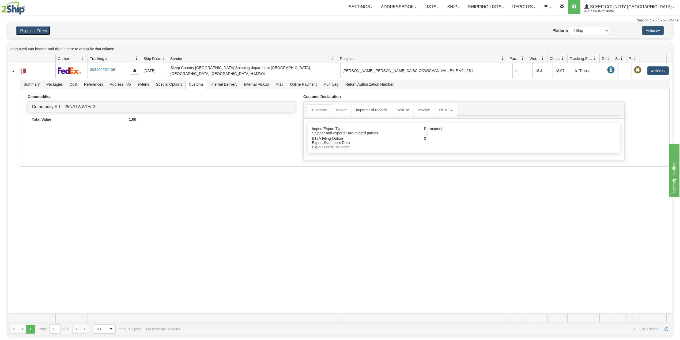
click at [38, 30] on button "Shipment Filters" at bounding box center [33, 30] width 34 height 9
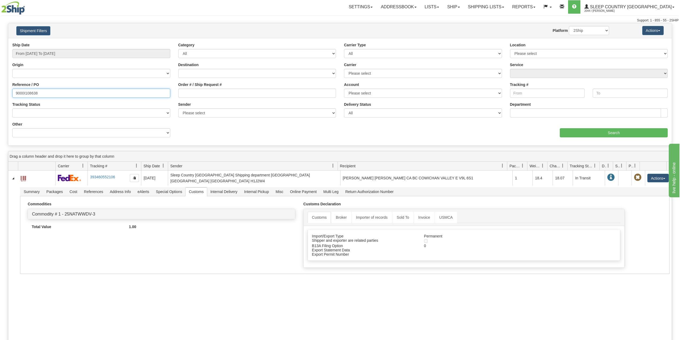
click at [29, 92] on input "9000I108638" at bounding box center [91, 93] width 158 height 9
paste input "0976"
type input "9000I100976"
click at [603, 134] on input "Search" at bounding box center [613, 132] width 108 height 9
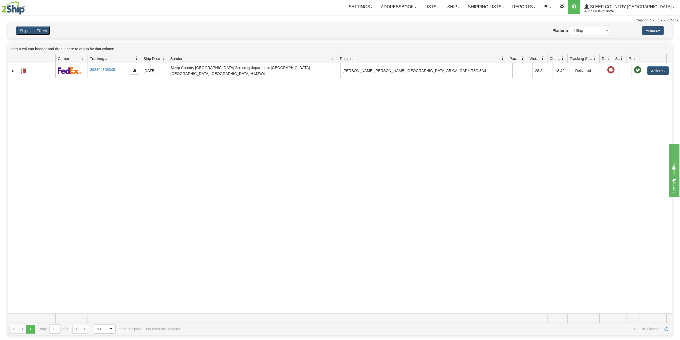
click at [42, 28] on button "Shipment Filters" at bounding box center [33, 30] width 34 height 9
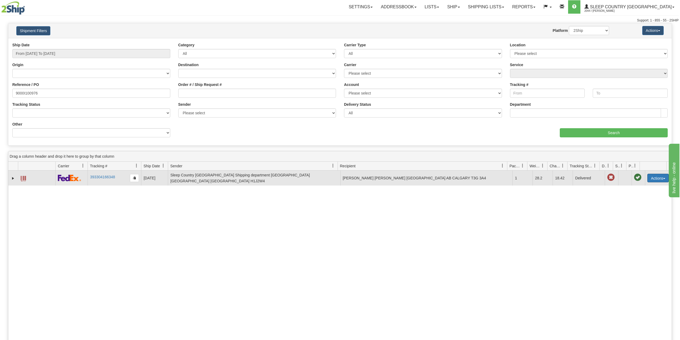
click at [654, 178] on button "Actions" at bounding box center [657, 178] width 21 height 9
click at [637, 193] on link "Return" at bounding box center [646, 194] width 43 height 7
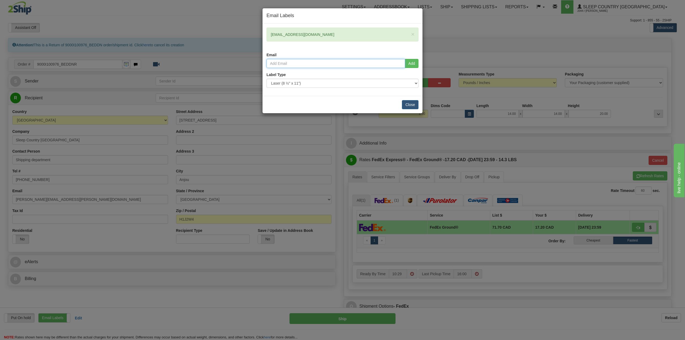
click at [331, 64] on input "email" at bounding box center [335, 63] width 139 height 9
click at [493, 21] on div "Email Labels × [EMAIL_ADDRESS][DOMAIN_NAME] Email Add Label Type" at bounding box center [342, 170] width 685 height 340
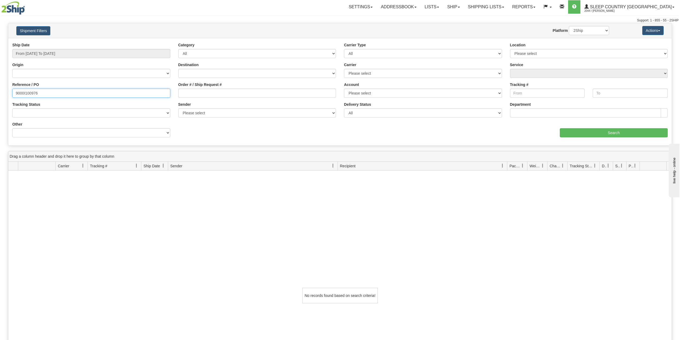
click at [88, 91] on input "9000I100976" at bounding box center [91, 93] width 158 height 9
click at [594, 133] on input "Search" at bounding box center [613, 132] width 108 height 9
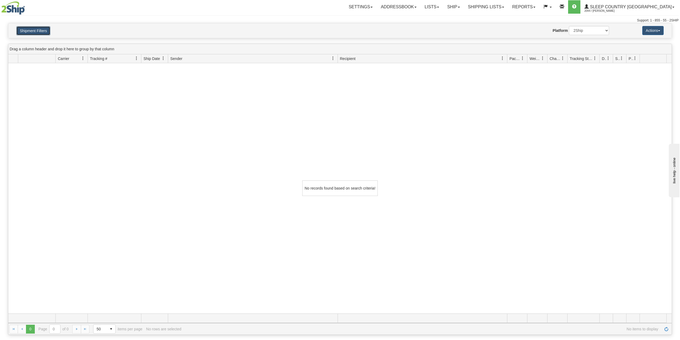
click at [39, 26] on button "Shipment Filters" at bounding box center [33, 30] width 34 height 9
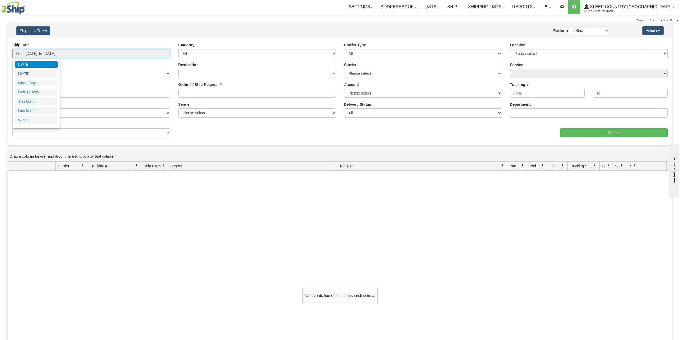
click at [56, 52] on input "From [DATE] To [DATE]" at bounding box center [91, 53] width 158 height 9
click at [37, 92] on li "Last 30 Days" at bounding box center [36, 92] width 43 height 7
type input "From [DATE] To [DATE]"
click at [43, 93] on input "9000I100976" at bounding box center [91, 93] width 158 height 9
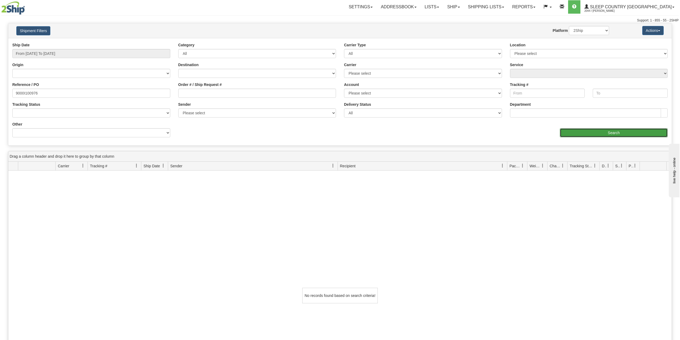
click at [623, 131] on input "Search" at bounding box center [613, 132] width 108 height 9
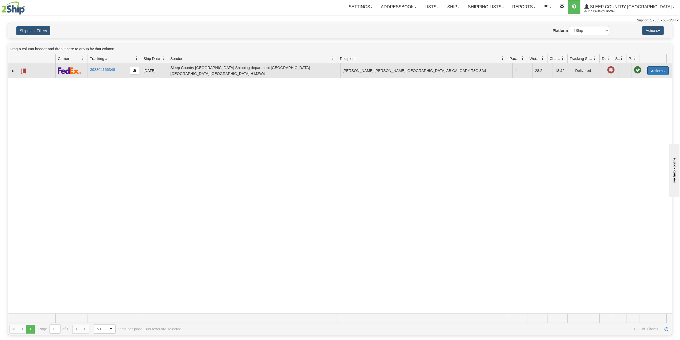
click at [652, 70] on button "Actions" at bounding box center [657, 70] width 21 height 9
click at [640, 87] on link "Return" at bounding box center [646, 87] width 43 height 7
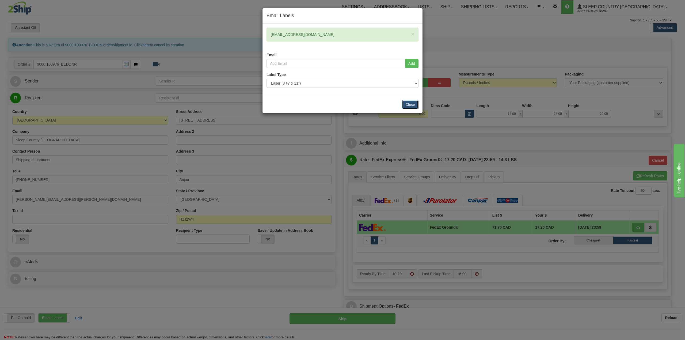
click at [411, 104] on button "Close" at bounding box center [410, 104] width 17 height 9
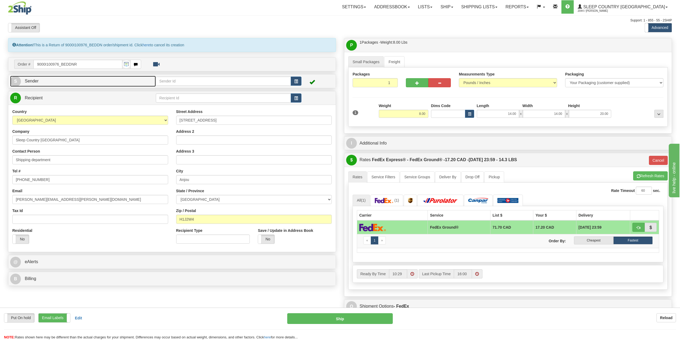
click at [52, 84] on link "S Sender" at bounding box center [83, 81] width 146 height 11
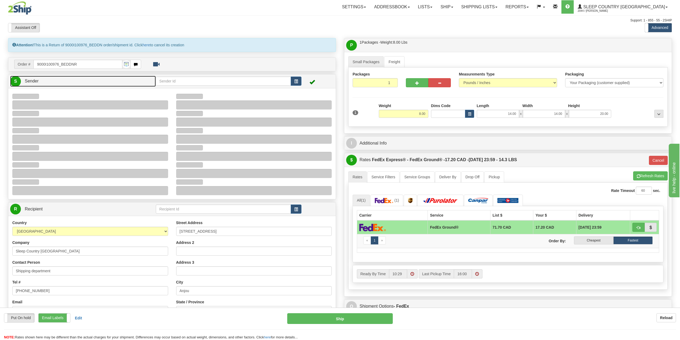
type input "17:16"
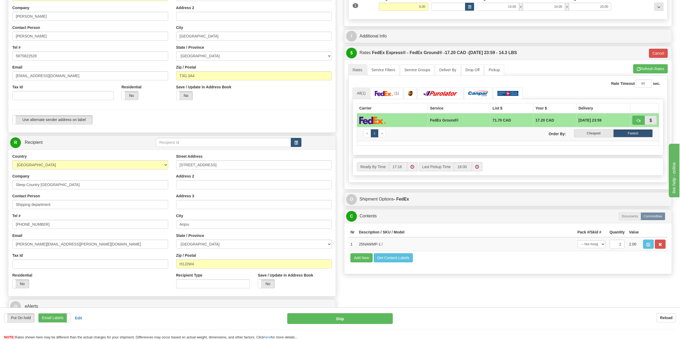
scroll to position [36, 0]
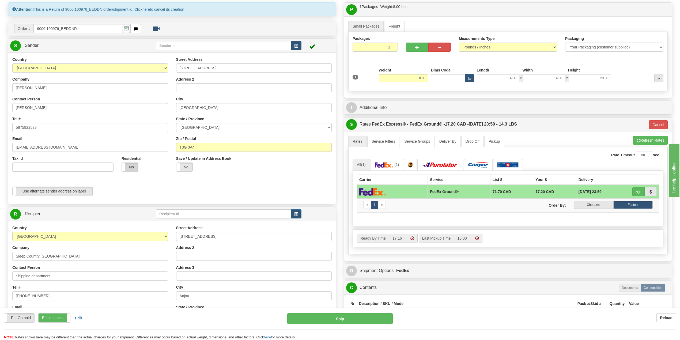
click at [133, 166] on label "No" at bounding box center [130, 167] width 16 height 9
type input "92"
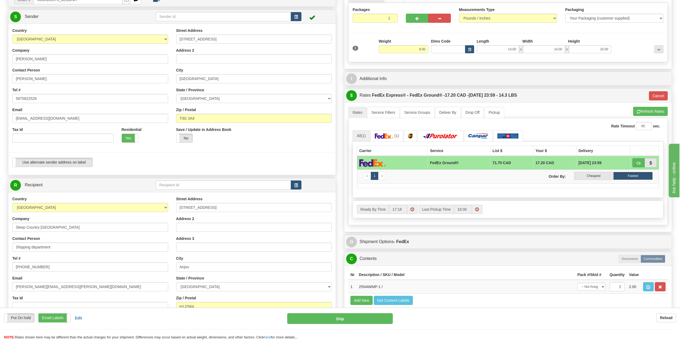
scroll to position [0, 0]
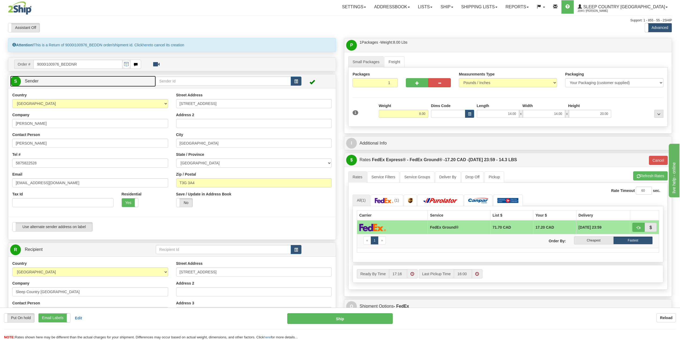
click at [49, 80] on link "S Sender" at bounding box center [83, 81] width 146 height 11
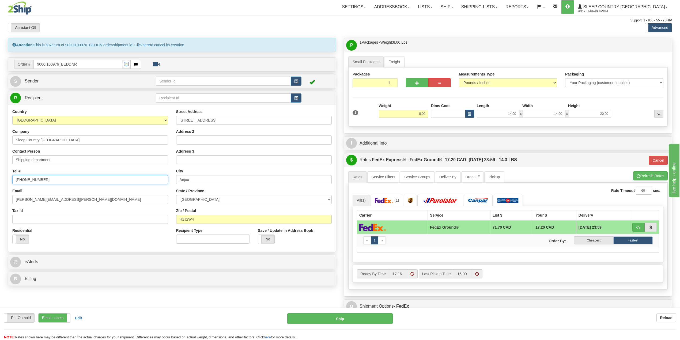
drag, startPoint x: 42, startPoint y: 181, endPoint x: 11, endPoint y: 177, distance: 31.9
click at [11, 177] on div "Country [GEOGRAPHIC_DATA] [GEOGRAPHIC_DATA] [GEOGRAPHIC_DATA] [GEOGRAPHIC_DATA]…" at bounding box center [90, 178] width 164 height 139
click at [29, 180] on input "Tel #" at bounding box center [90, 179] width 156 height 9
click at [18, 181] on input "18887533788" at bounding box center [90, 179] width 156 height 9
click at [24, 179] on input "18887533788" at bounding box center [90, 179] width 156 height 9
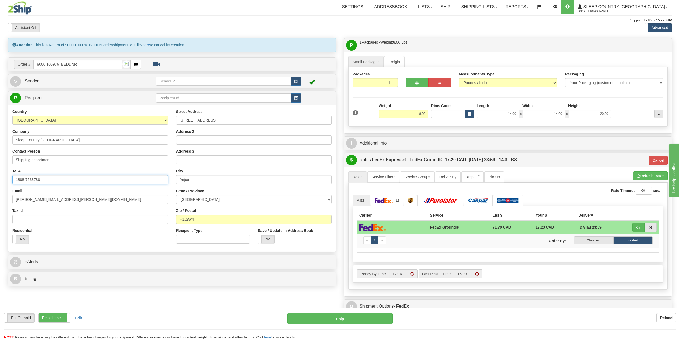
click at [31, 179] on input "1888-7533788" at bounding box center [90, 179] width 156 height 9
click at [41, 216] on input "Tax Id" at bounding box center [90, 219] width 156 height 9
click at [17, 180] on input "1888-753-3788" at bounding box center [90, 179] width 156 height 9
type input "[PHONE_NUMBER]"
click at [36, 218] on input "Tax Id" at bounding box center [90, 219] width 156 height 9
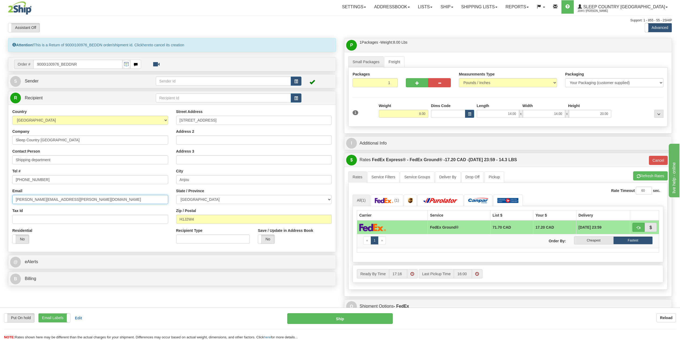
drag, startPoint x: 72, startPoint y: 199, endPoint x: 0, endPoint y: 197, distance: 72.3
click at [0, 197] on div "Toggle navigation Settings Shipping Preferences Fields Preferences New" at bounding box center [340, 205] width 680 height 411
type input "[EMAIL_ADDRESS][DOMAIN_NAME]"
drag, startPoint x: 216, startPoint y: 122, endPoint x: 177, endPoint y: 117, distance: 39.6
click at [176, 117] on input "[STREET_ADDRESS]" at bounding box center [254, 120] width 156 height 9
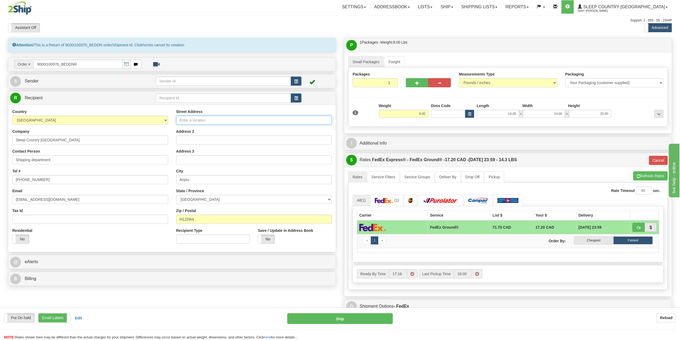
click at [205, 120] on input "Street Address" at bounding box center [254, 120] width 156 height 9
paste input "11 DUFFERIN PL SE"
click at [211, 134] on div "Address 2" at bounding box center [254, 137] width 156 height 16
click at [210, 140] on input "Address 2" at bounding box center [254, 139] width 156 height 9
click at [211, 121] on input "11 DUFFERIN PLACE" at bounding box center [254, 120] width 156 height 9
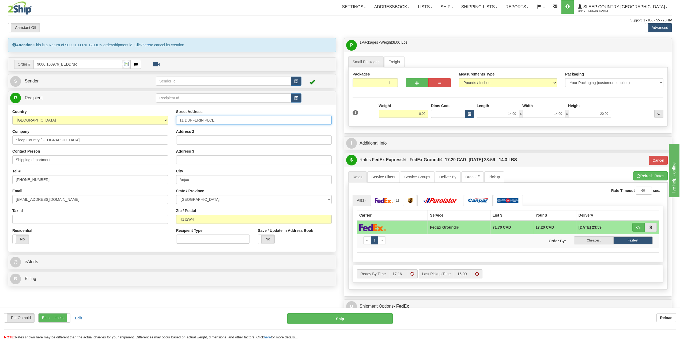
click at [217, 121] on input "11 DUFFERIN PLCE" at bounding box center [254, 120] width 156 height 9
type input "11 DUFFERIN PL SE"
click at [197, 180] on input "Anjou" at bounding box center [254, 179] width 156 height 9
drag, startPoint x: 205, startPoint y: 219, endPoint x: 168, endPoint y: 220, distance: 36.7
click at [168, 220] on div "Country AFGHANISTAN ALAND ISLANDS ALBANIA ALGERIA AMERICAN SAMOA ANDORRA ANGOLA…" at bounding box center [171, 178] width 327 height 139
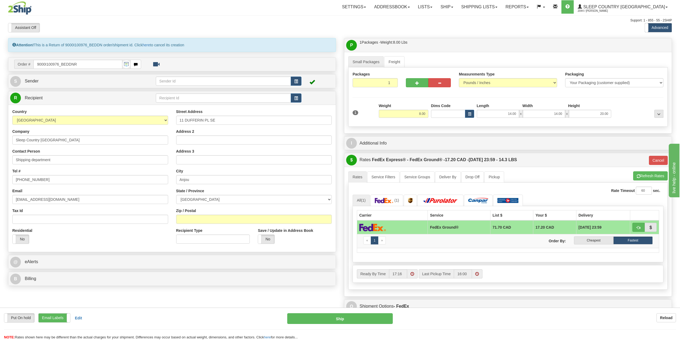
type input "92"
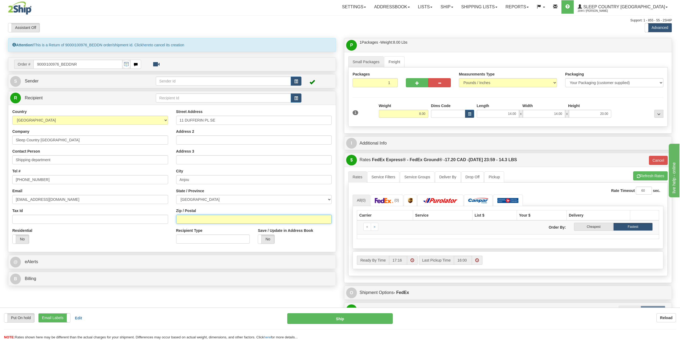
click at [181, 222] on input "Zip / Postal" at bounding box center [254, 219] width 156 height 9
paste input "T2C 4W3"
type input "T2C 4W3"
click at [201, 197] on select "ALBERTA BRITISH COLUMBIA MANITOBA NEW BRUNSWICK NEWFOUNDLAND NOVA SCOTIA NUNAVU…" at bounding box center [254, 199] width 156 height 9
type input "92"
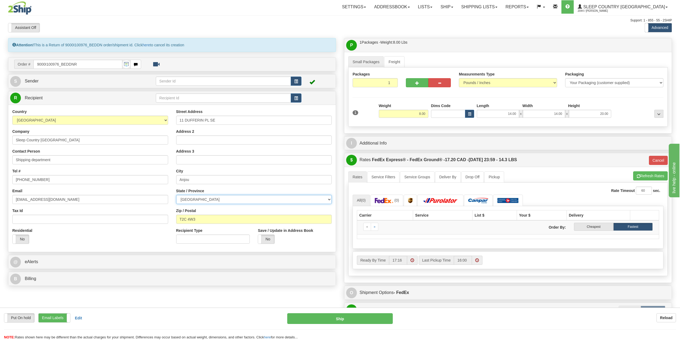
select select "ON"
click at [176, 196] on select "ALBERTA BRITISH COLUMBIA MANITOBA NEW BRUNSWICK NEWFOUNDLAND NOVA SCOTIA NUNAVU…" at bounding box center [254, 199] width 156 height 9
click at [249, 200] on select "ALBERTA BRITISH COLUMBIA MANITOBA NEW BRUNSWICK NEWFOUNDLAND NOVA SCOTIA NUNAVU…" at bounding box center [254, 199] width 156 height 9
click at [215, 201] on select "ALBERTA BRITISH COLUMBIA MANITOBA NEW BRUNSWICK NEWFOUNDLAND NOVA SCOTIA NUNAVU…" at bounding box center [254, 199] width 156 height 9
drag, startPoint x: 202, startPoint y: 182, endPoint x: 176, endPoint y: 179, distance: 26.5
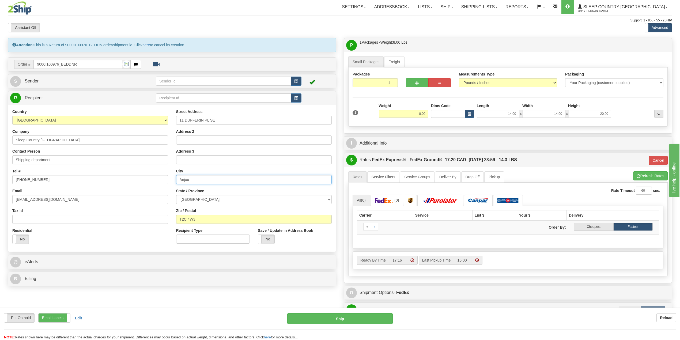
click at [176, 179] on input "Anjou" at bounding box center [254, 179] width 156 height 9
paste input "CALGARY"
type input "CALGARY"
click at [215, 197] on select "ALBERTA BRITISH COLUMBIA MANITOBA NEW BRUNSWICK NEWFOUNDLAND NOVA SCOTIA NUNAVU…" at bounding box center [254, 199] width 156 height 9
select select "AB"
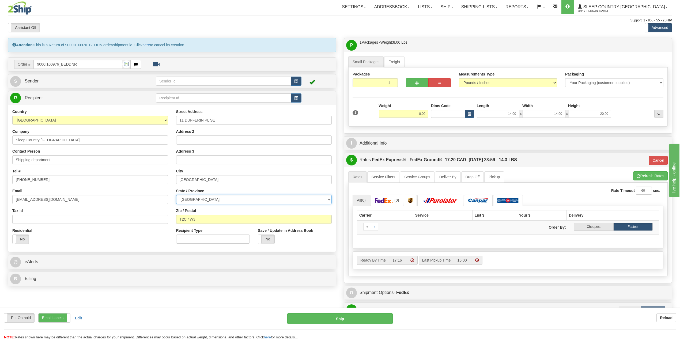
click at [176, 196] on select "ALBERTA BRITISH COLUMBIA MANITOBA NEW BRUNSWICK NEWFOUNDLAND NOVA SCOTIA NUNAVU…" at bounding box center [254, 199] width 156 height 9
click at [319, 319] on button "Ship" at bounding box center [339, 318] width 105 height 11
click at [343, 318] on button "Ship" at bounding box center [339, 318] width 105 height 11
click at [78, 96] on link "R Recipient" at bounding box center [74, 98] width 129 height 11
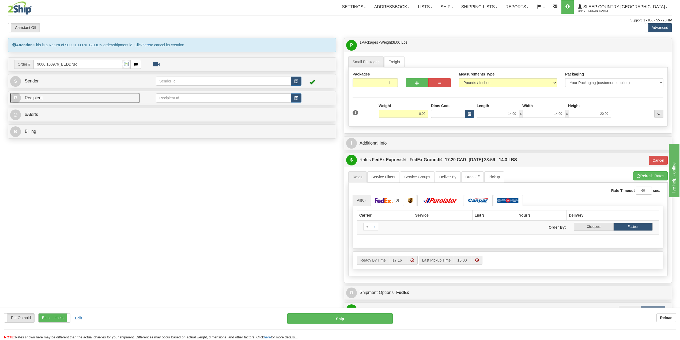
click at [78, 96] on link "R Recipient" at bounding box center [74, 98] width 129 height 11
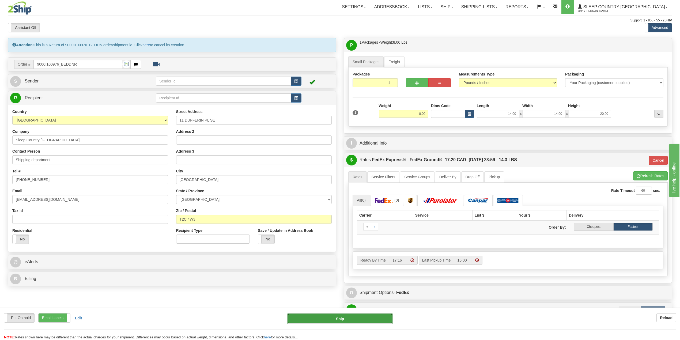
click at [348, 318] on button "Ship" at bounding box center [339, 318] width 105 height 11
click at [314, 317] on button "Ship" at bounding box center [339, 318] width 105 height 11
click at [343, 319] on button "Ship" at bounding box center [339, 318] width 105 height 11
click at [341, 318] on button "Ship" at bounding box center [339, 318] width 105 height 11
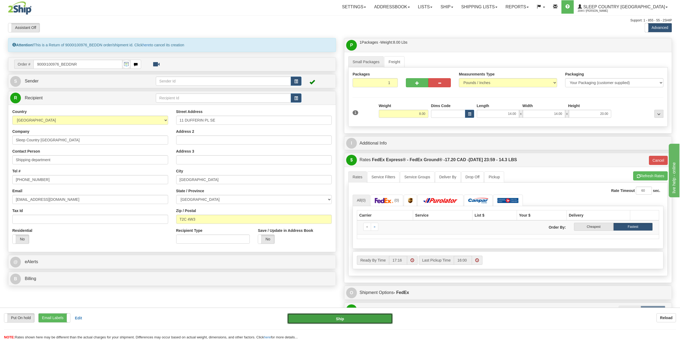
click at [341, 318] on button "Ship" at bounding box center [339, 318] width 105 height 11
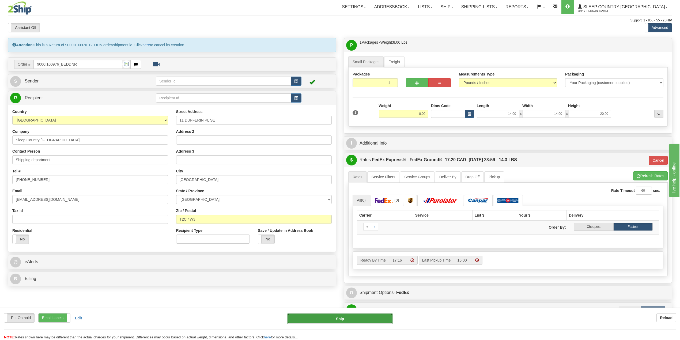
click at [341, 318] on button "Ship" at bounding box center [339, 318] width 105 height 11
click at [322, 316] on button "Ship" at bounding box center [339, 318] width 105 height 11
click at [338, 318] on button "Ship" at bounding box center [339, 318] width 105 height 11
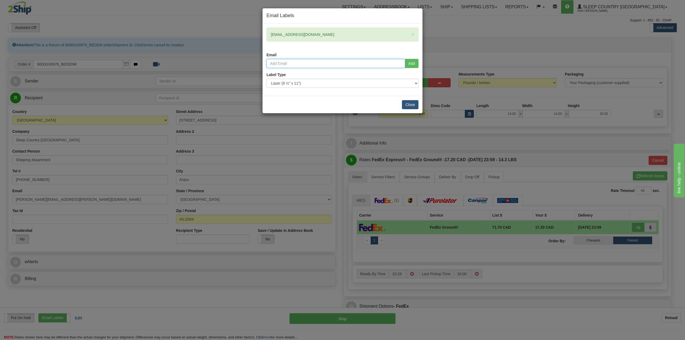
click at [318, 62] on input "email" at bounding box center [335, 63] width 139 height 9
click at [286, 67] on input "email" at bounding box center [335, 63] width 139 height 9
paste input "[EMAIL_ADDRESS][DOMAIN_NAME]"
type input "[EMAIL_ADDRESS][DOMAIN_NAME]"
click at [412, 64] on button "Add" at bounding box center [412, 63] width 14 height 9
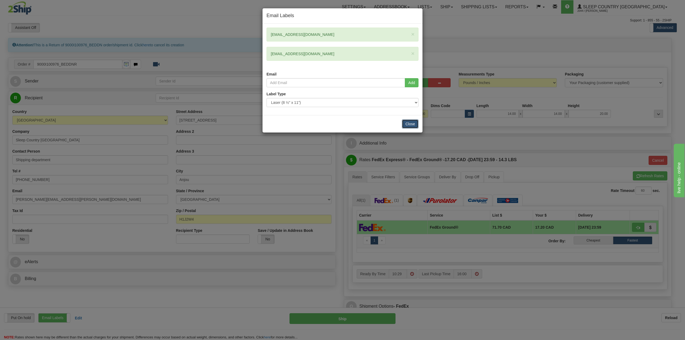
click at [409, 126] on button "Close" at bounding box center [410, 123] width 17 height 9
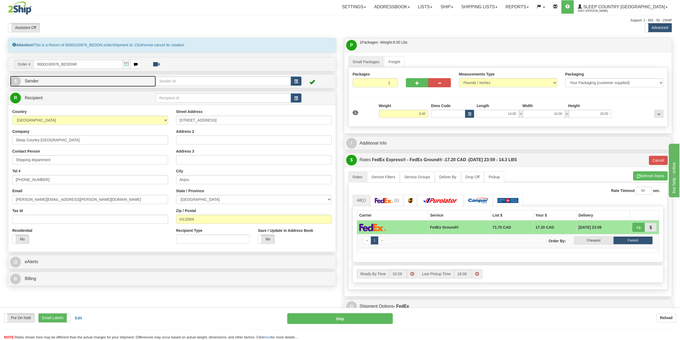
click at [62, 82] on link "S Sender" at bounding box center [83, 81] width 146 height 11
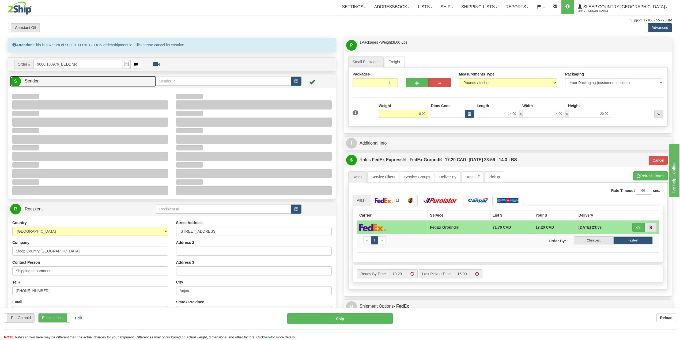
type input "17:23"
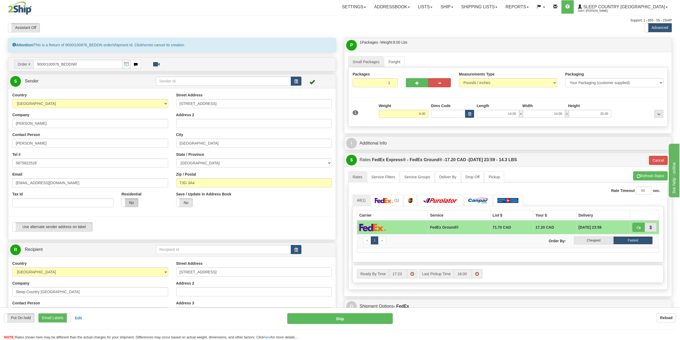
click at [132, 204] on label "No" at bounding box center [130, 202] width 16 height 9
type input "92"
click at [65, 78] on link "S Sender" at bounding box center [83, 81] width 146 height 11
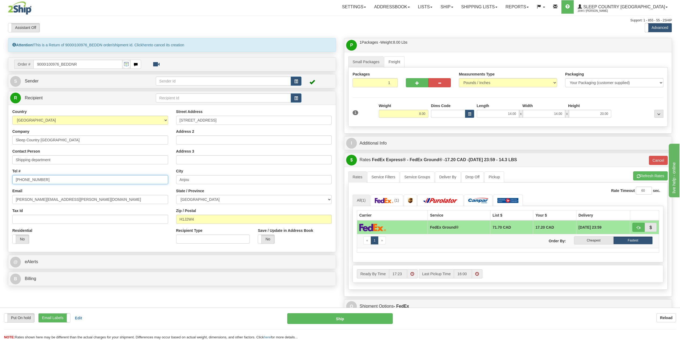
drag, startPoint x: 43, startPoint y: 180, endPoint x: 4, endPoint y: 178, distance: 39.1
click at [4, 177] on div "Attention! This is a Return of 9000I100976_BEDDN order/shipment id. Click here …" at bounding box center [172, 163] width 336 height 250
type input "1-888-753-3788"
click at [36, 223] on input "Tax Id" at bounding box center [90, 219] width 156 height 9
drag, startPoint x: 57, startPoint y: 200, endPoint x: 0, endPoint y: 201, distance: 57.0
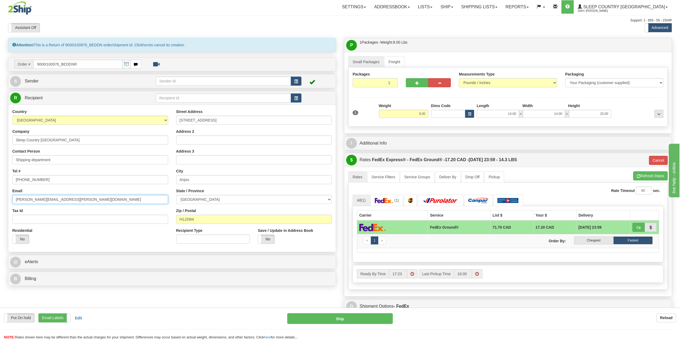
click at [0, 201] on div "Toggle navigation Settings Shipping Preferences Fields Preferences New" at bounding box center [340, 205] width 680 height 411
type input "C"
type input "cs@support.sleepcountry.ca"
drag, startPoint x: 214, startPoint y: 123, endPoint x: 197, endPoint y: 150, distance: 31.6
click at [161, 122] on div "Country AFGHANISTAN ALAND ISLANDS ALBANIA ALGERIA AMERICAN SAMOA ANDORRA ANGOLA…" at bounding box center [171, 178] width 327 height 139
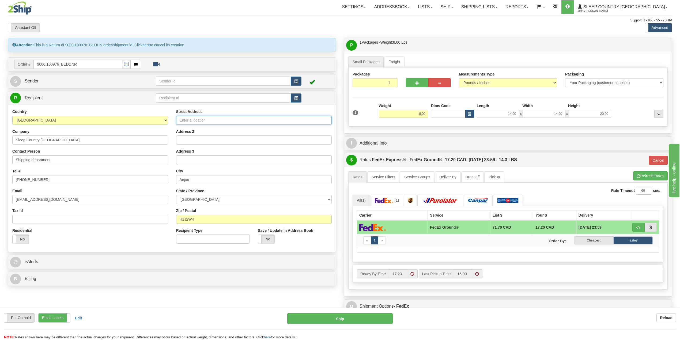
click at [201, 117] on input "Street Address" at bounding box center [254, 120] width 156 height 9
paste input "1 DUFFERIN PL SE"
click at [180, 120] on input "1 DUFFERIN PL SE" at bounding box center [254, 120] width 156 height 9
type input "11 DUFFERIN PL SE"
click at [200, 141] on input "Address 2" at bounding box center [254, 139] width 156 height 9
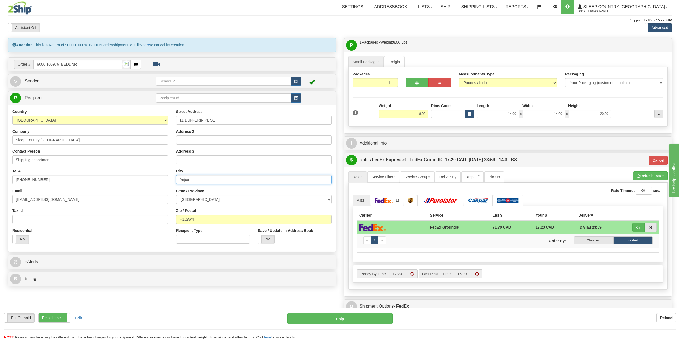
click at [197, 178] on input "Anjou" at bounding box center [254, 179] width 156 height 9
drag, startPoint x: 195, startPoint y: 179, endPoint x: 165, endPoint y: 173, distance: 30.0
click at [165, 173] on div "Country AFGHANISTAN ALAND ISLANDS ALBANIA ALGERIA AMERICAN SAMOA ANDORRA ANGOLA…" at bounding box center [171, 178] width 327 height 139
drag, startPoint x: 209, startPoint y: 182, endPoint x: 210, endPoint y: 185, distance: 3.5
click at [209, 182] on input "text" at bounding box center [254, 179] width 156 height 9
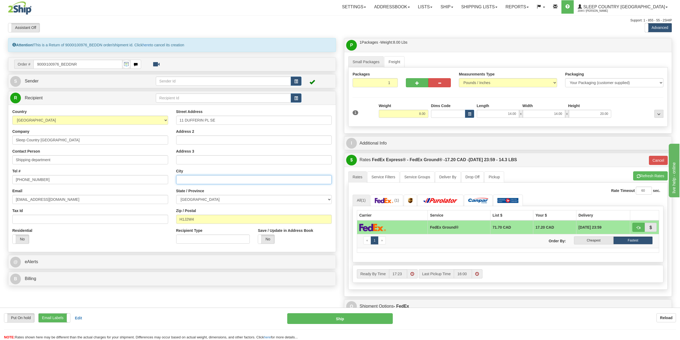
paste input "CALGARY"
type input "CALGARY"
click at [206, 198] on select "ALBERTA BRITISH COLUMBIA MANITOBA NEW BRUNSWICK NEWFOUNDLAND NOVA SCOTIA NUNAVU…" at bounding box center [254, 199] width 156 height 9
select select "AB"
click at [176, 196] on select "ALBERTA BRITISH COLUMBIA MANITOBA NEW BRUNSWICK NEWFOUNDLAND NOVA SCOTIA NUNAVU…" at bounding box center [254, 199] width 156 height 9
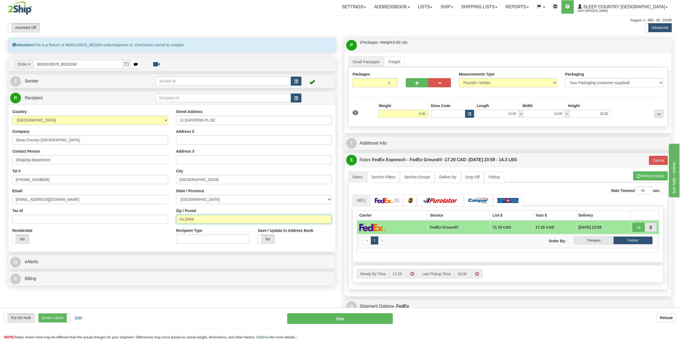
click at [209, 219] on input "H1J2W4" at bounding box center [254, 219] width 156 height 9
drag, startPoint x: 209, startPoint y: 219, endPoint x: 175, endPoint y: 216, distance: 34.1
click at [175, 216] on div "Street Address 11 DUFFERIN PL SE Address 2 Address 3 City CALGARY State / Provi…" at bounding box center [254, 178] width 164 height 139
type input "92"
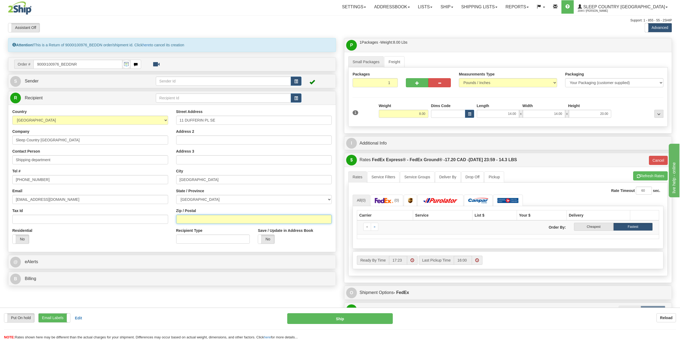
click at [219, 223] on input "Zip / Postal" at bounding box center [254, 219] width 156 height 9
paste input "T2C 4W3"
click at [187, 219] on input "T2C 4W3" at bounding box center [254, 219] width 156 height 9
click at [196, 217] on input "T2C4W3" at bounding box center [254, 219] width 156 height 9
click at [179, 219] on input "T2C4W3" at bounding box center [254, 219] width 156 height 9
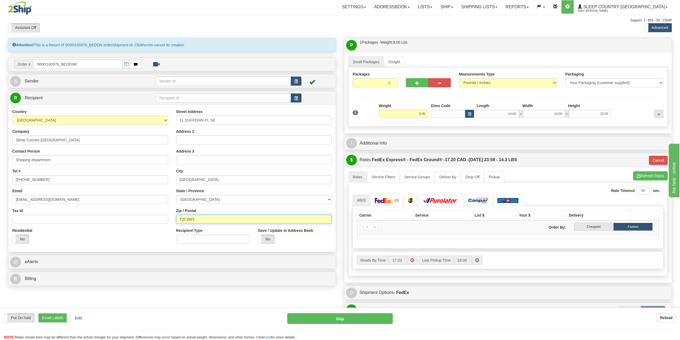
click at [197, 220] on input "T2C4W3" at bounding box center [254, 219] width 156 height 9
click at [186, 219] on input "T2C4W3" at bounding box center [254, 219] width 156 height 9
click at [203, 220] on input "T2C 4W3" at bounding box center [254, 219] width 156 height 9
type input "T2C 4W3"
click at [322, 246] on div "Save / Update in Address Book Yes No" at bounding box center [295, 238] width 82 height 20
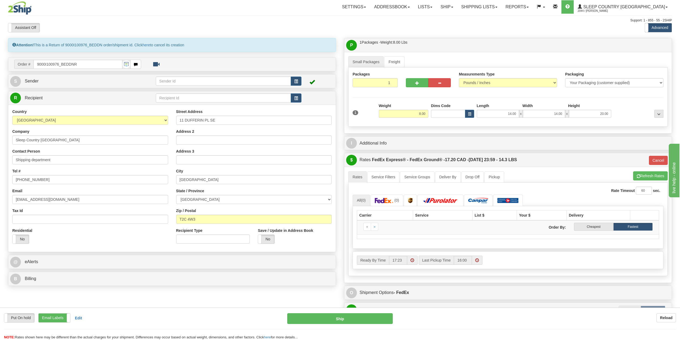
type input "92"
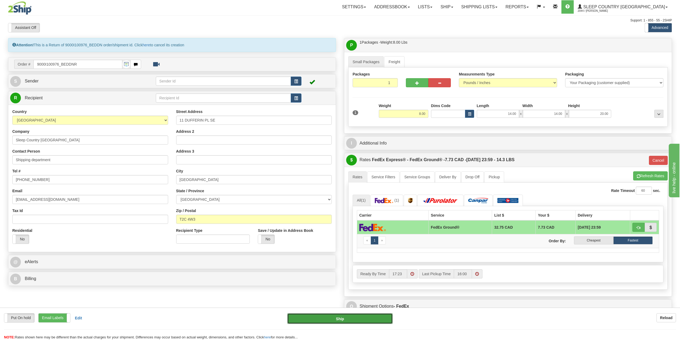
click at [324, 317] on button "Ship" at bounding box center [339, 318] width 105 height 11
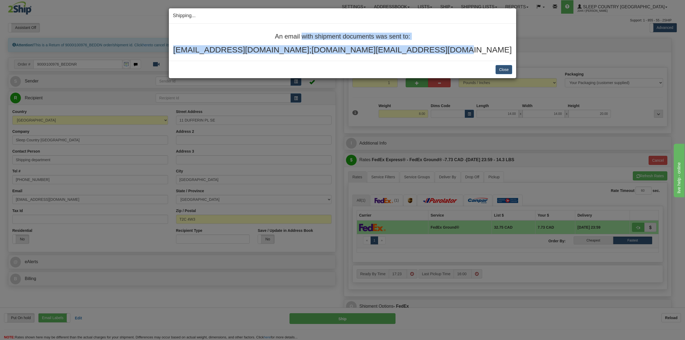
drag, startPoint x: 450, startPoint y: 47, endPoint x: 257, endPoint y: 37, distance: 192.9
click at [257, 37] on div "An email with shipment documents was sent to: sutherlandly@hotmail.com;ndidi.mu…" at bounding box center [342, 43] width 339 height 21
copy div "An email with shipment documents was sent to: sutherlandly@hotmail.com;ndidi.mu…"
click at [506, 67] on button "Close" at bounding box center [504, 69] width 17 height 9
